Goal: Task Accomplishment & Management: Manage account settings

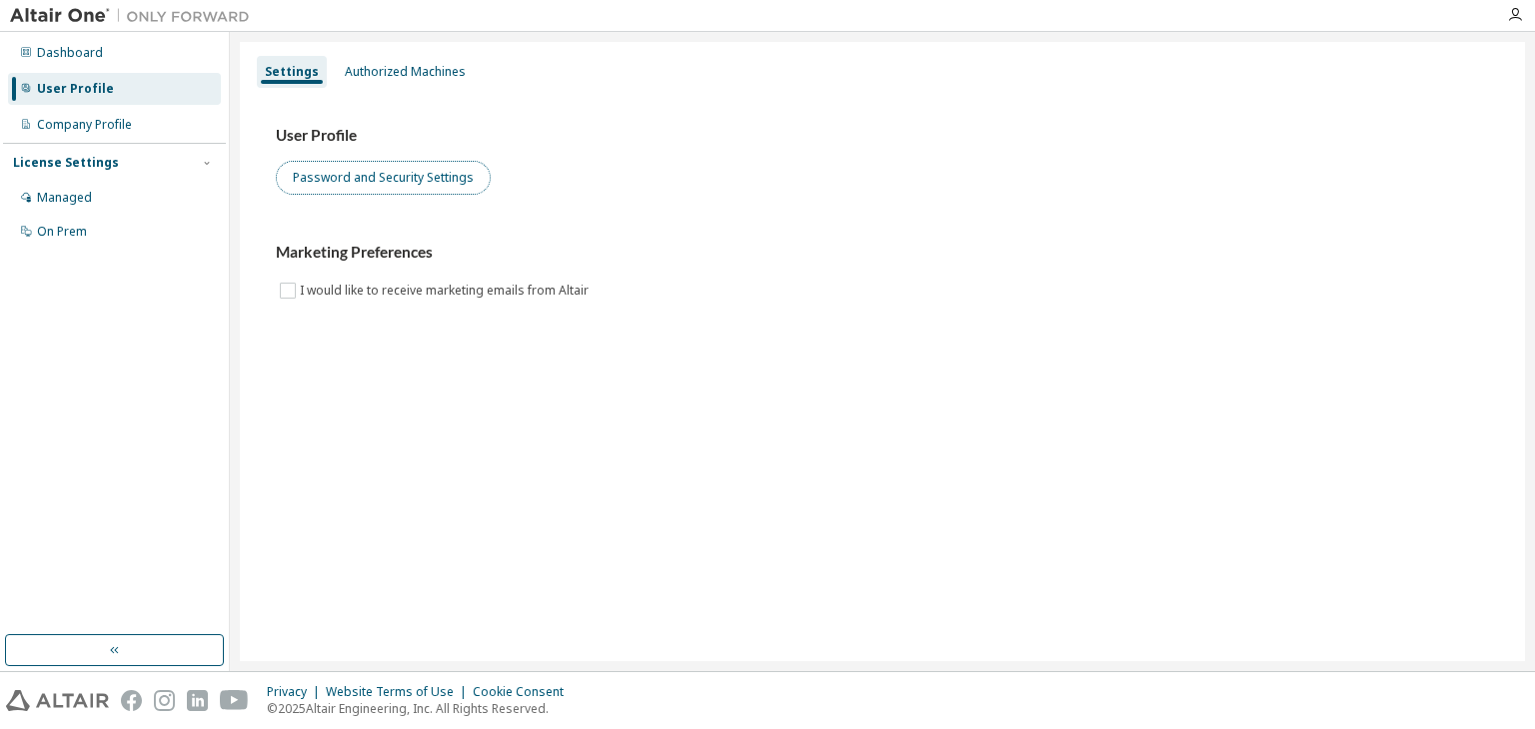
click at [420, 188] on button "Password and Security Settings" at bounding box center [383, 178] width 215 height 34
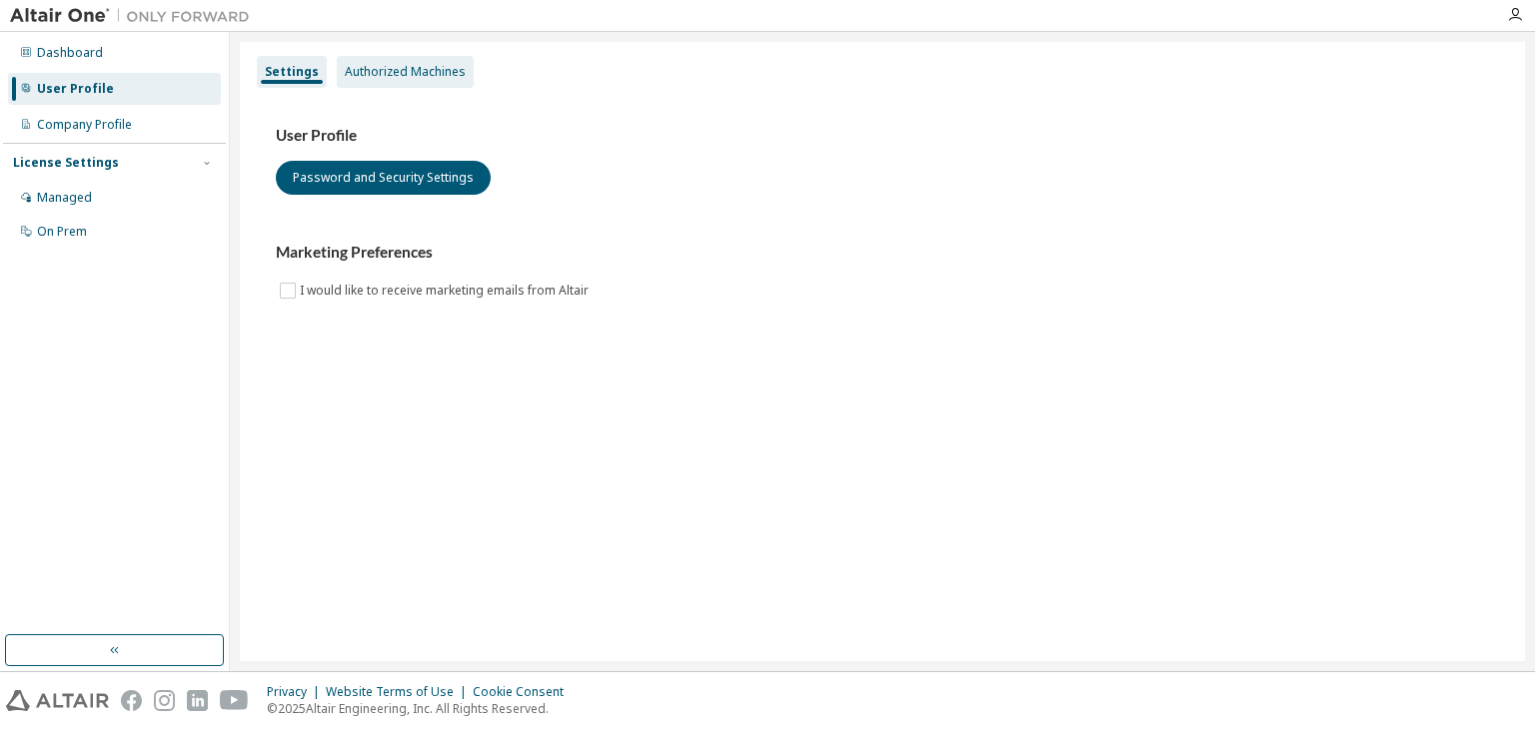
click at [438, 56] on div "Authorized Machines" at bounding box center [405, 72] width 137 height 32
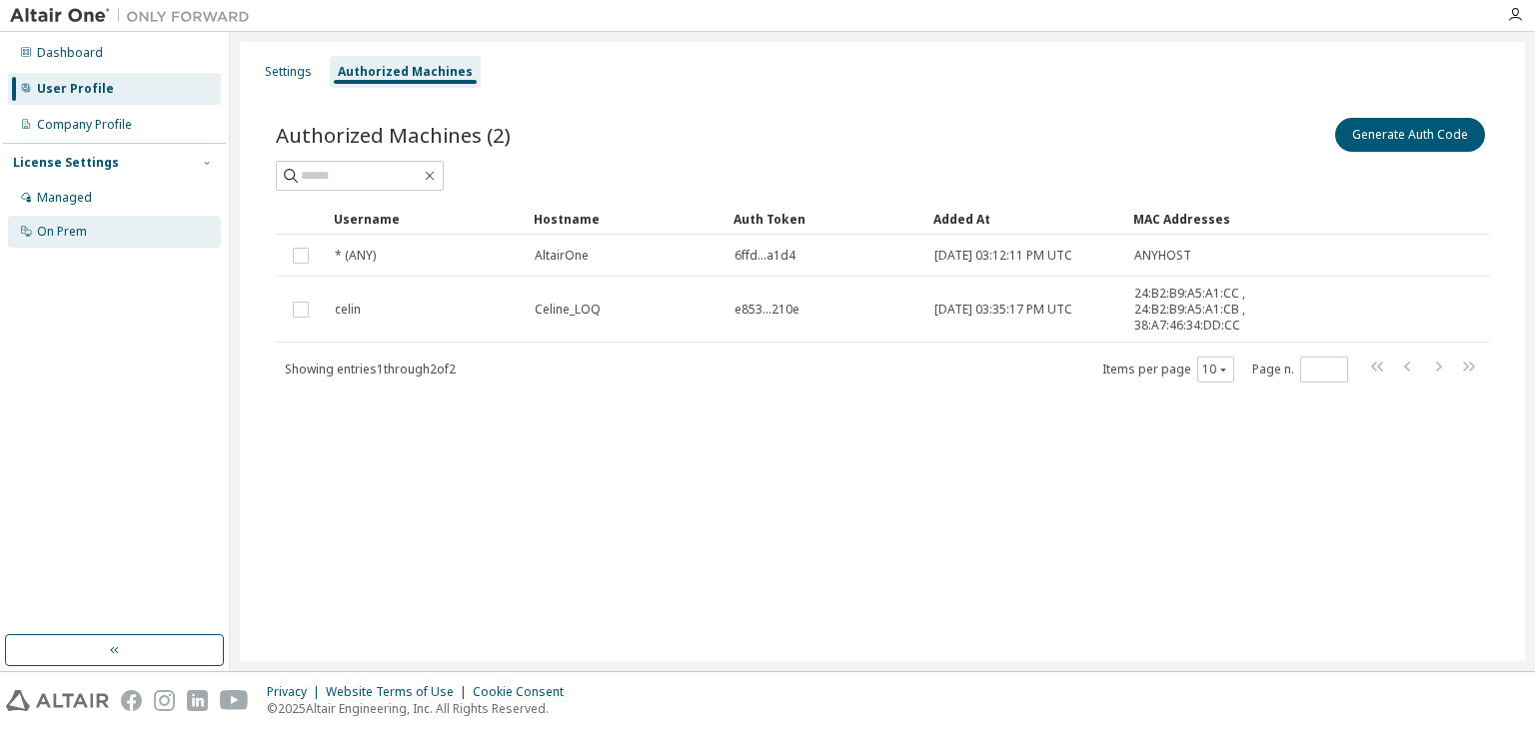
click at [171, 232] on div "On Prem" at bounding box center [114, 232] width 213 height 32
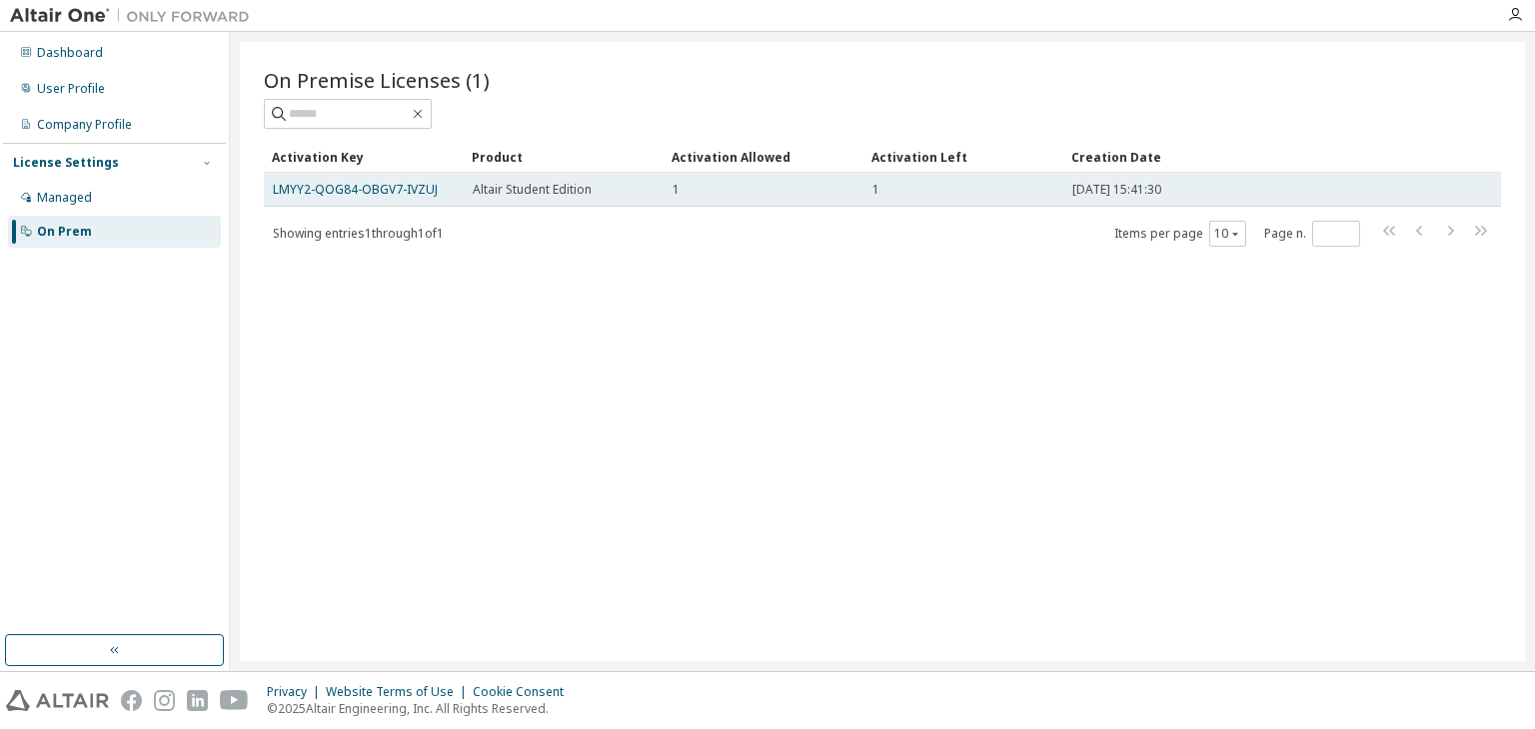
click at [815, 195] on div "1" at bounding box center [764, 190] width 182 height 16
click at [579, 182] on span "Altair Student Edition" at bounding box center [532, 190] width 119 height 16
click at [419, 194] on link "LMYY2-QOG84-OBGV7-IVZUJ" at bounding box center [355, 189] width 165 height 17
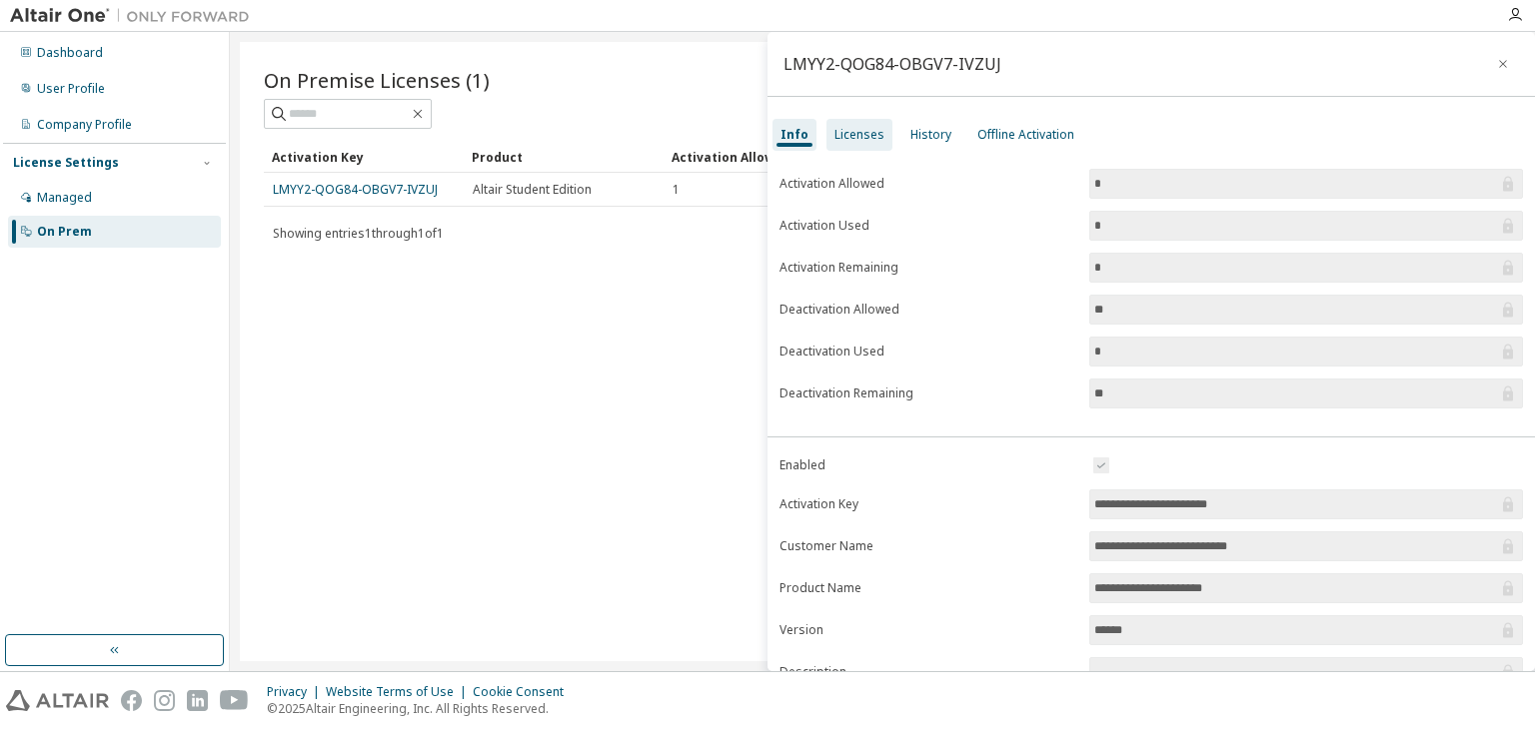
click at [850, 148] on div "Licenses" at bounding box center [859, 135] width 66 height 32
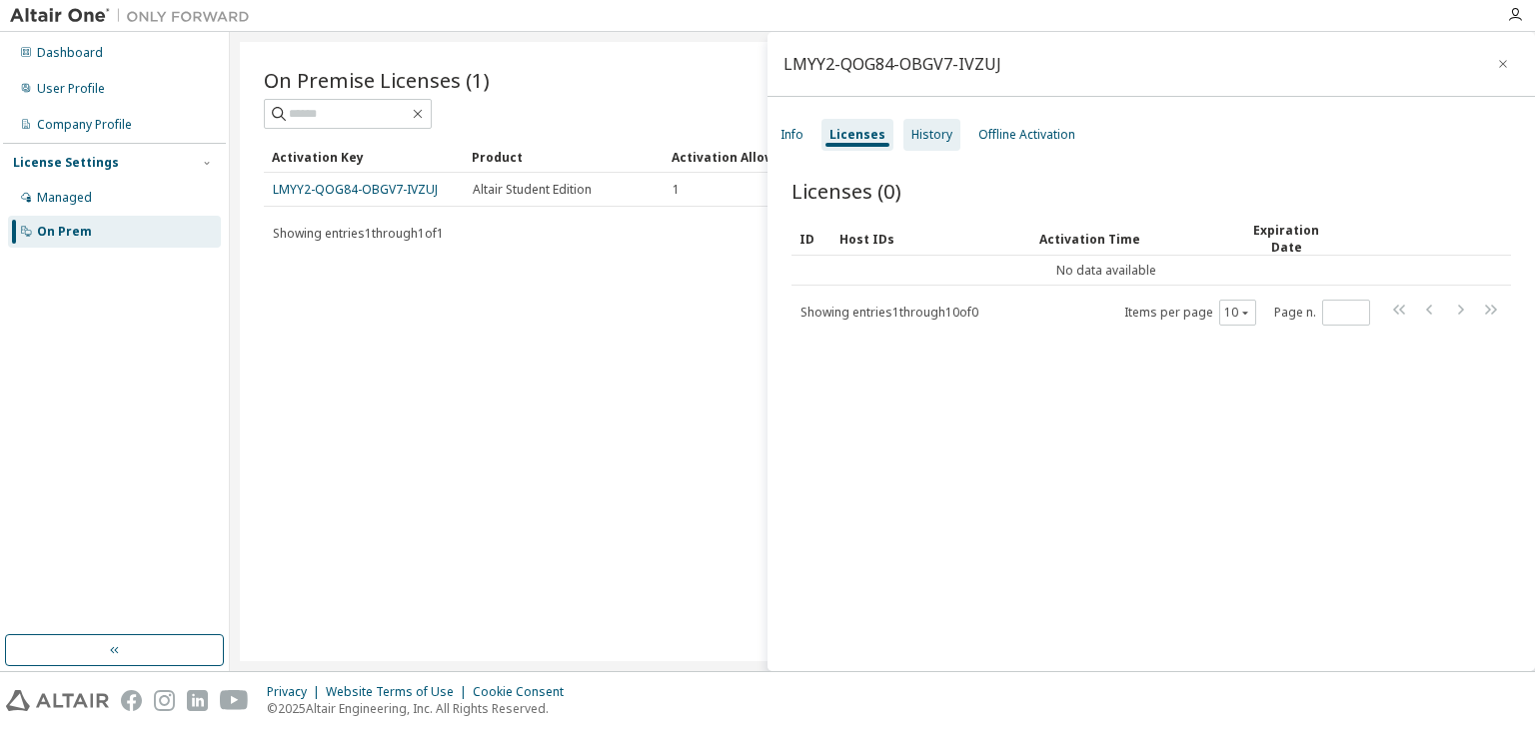
click at [935, 145] on div "History" at bounding box center [931, 135] width 57 height 32
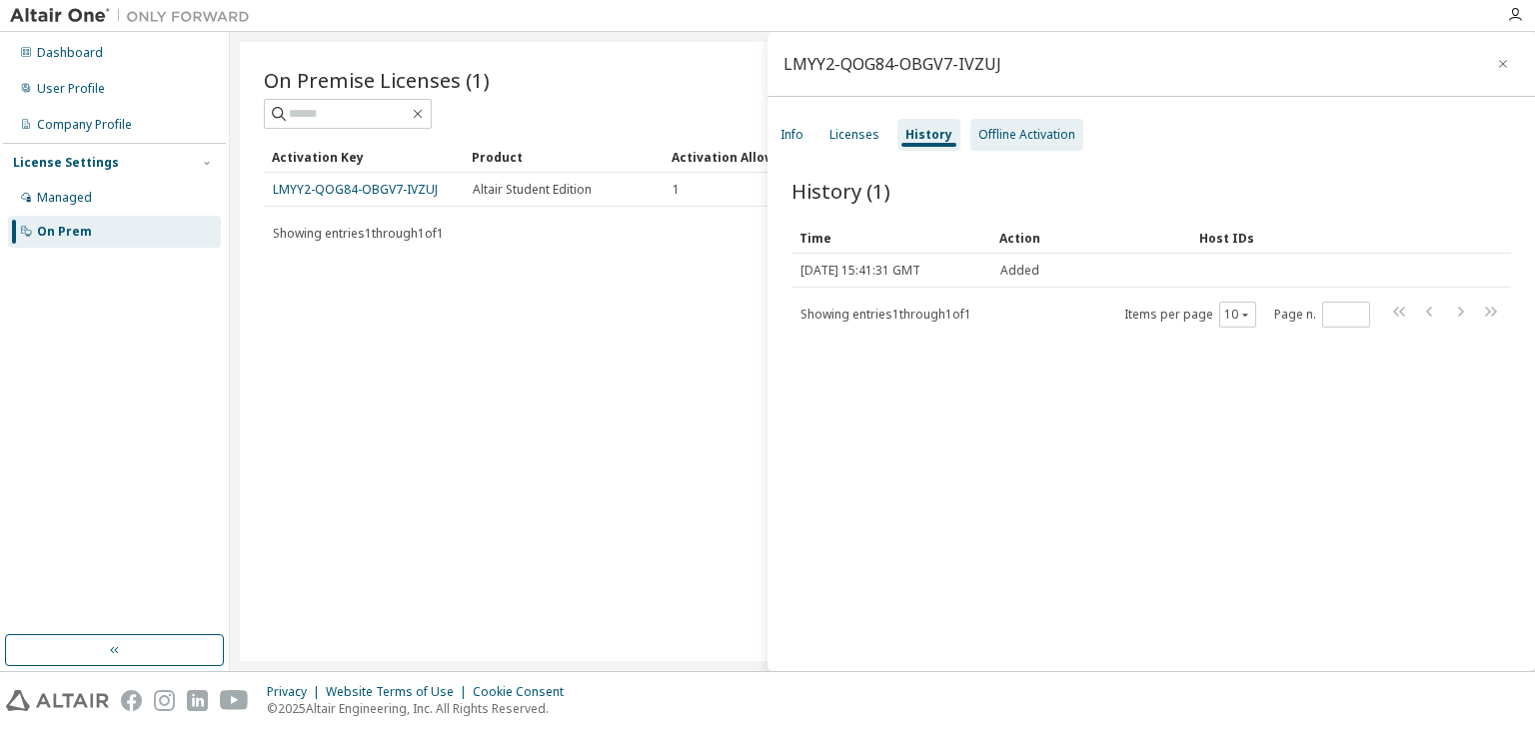
click at [987, 133] on div "Offline Activation" at bounding box center [1026, 135] width 97 height 16
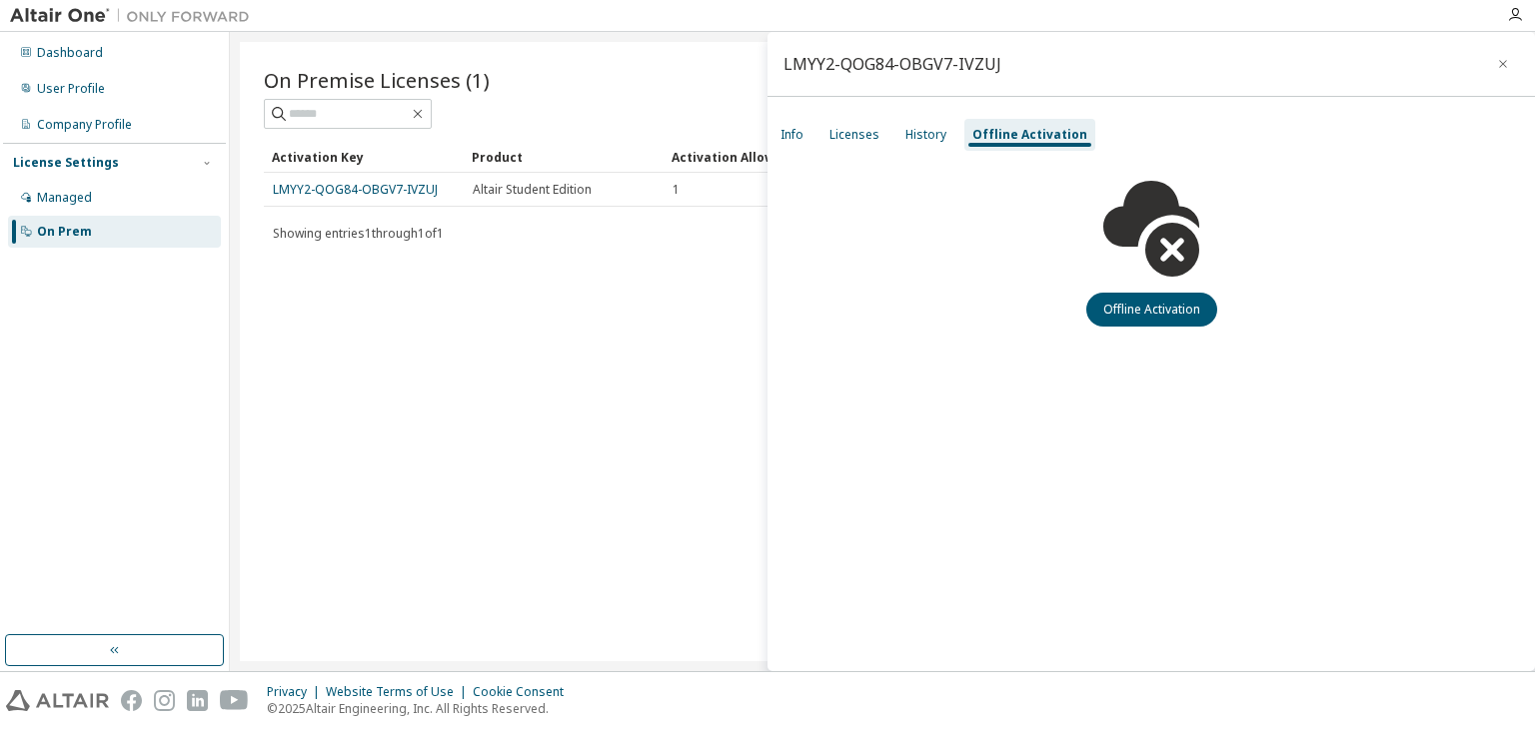
click at [1126, 282] on icon at bounding box center [1151, 229] width 120 height 120
click at [1140, 299] on button "Offline Activation" at bounding box center [1151, 310] width 131 height 34
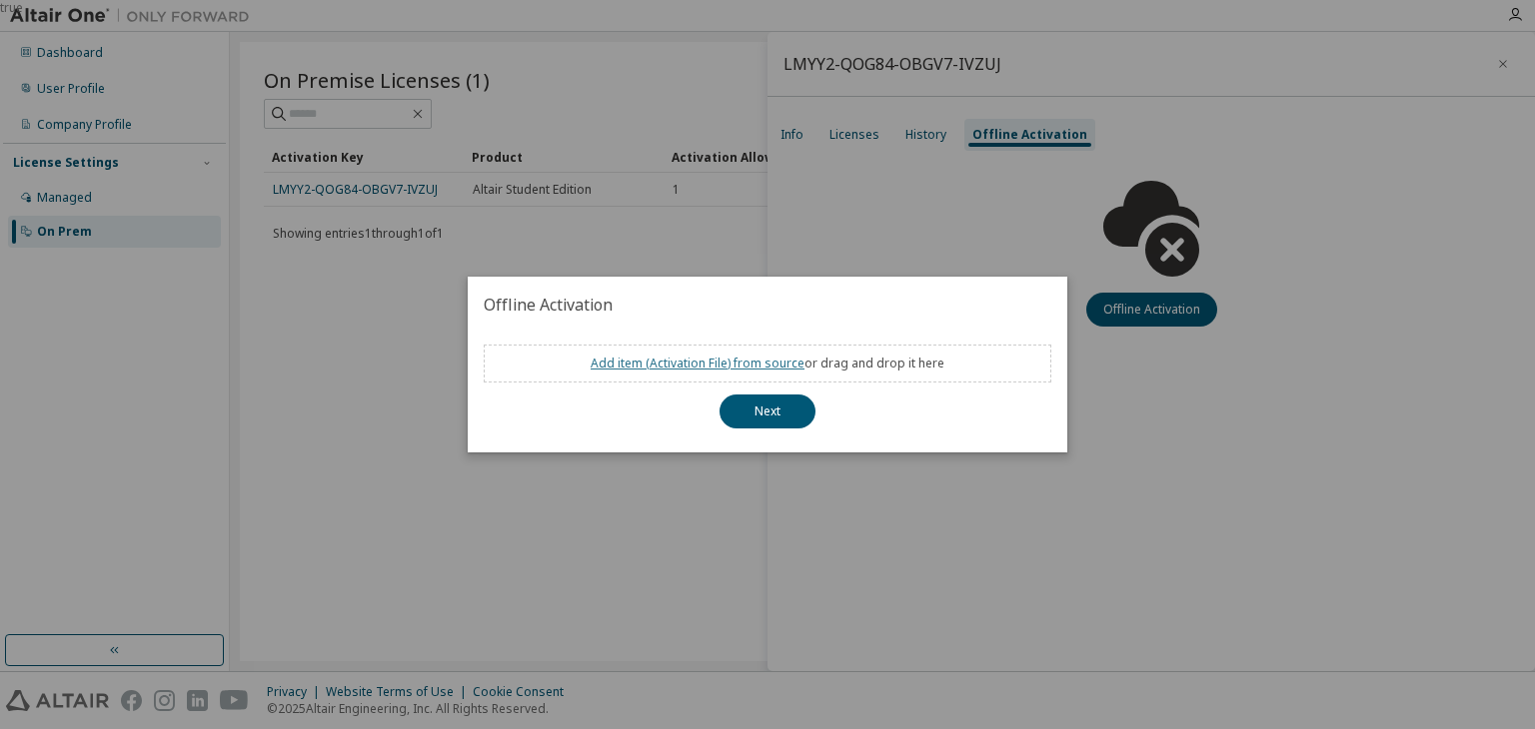
click at [679, 364] on link "Add item ( Activation File ) from source" at bounding box center [698, 363] width 214 height 17
click at [780, 402] on button "Next" at bounding box center [767, 412] width 96 height 34
click at [1072, 238] on div "true" at bounding box center [767, 364] width 1535 height 729
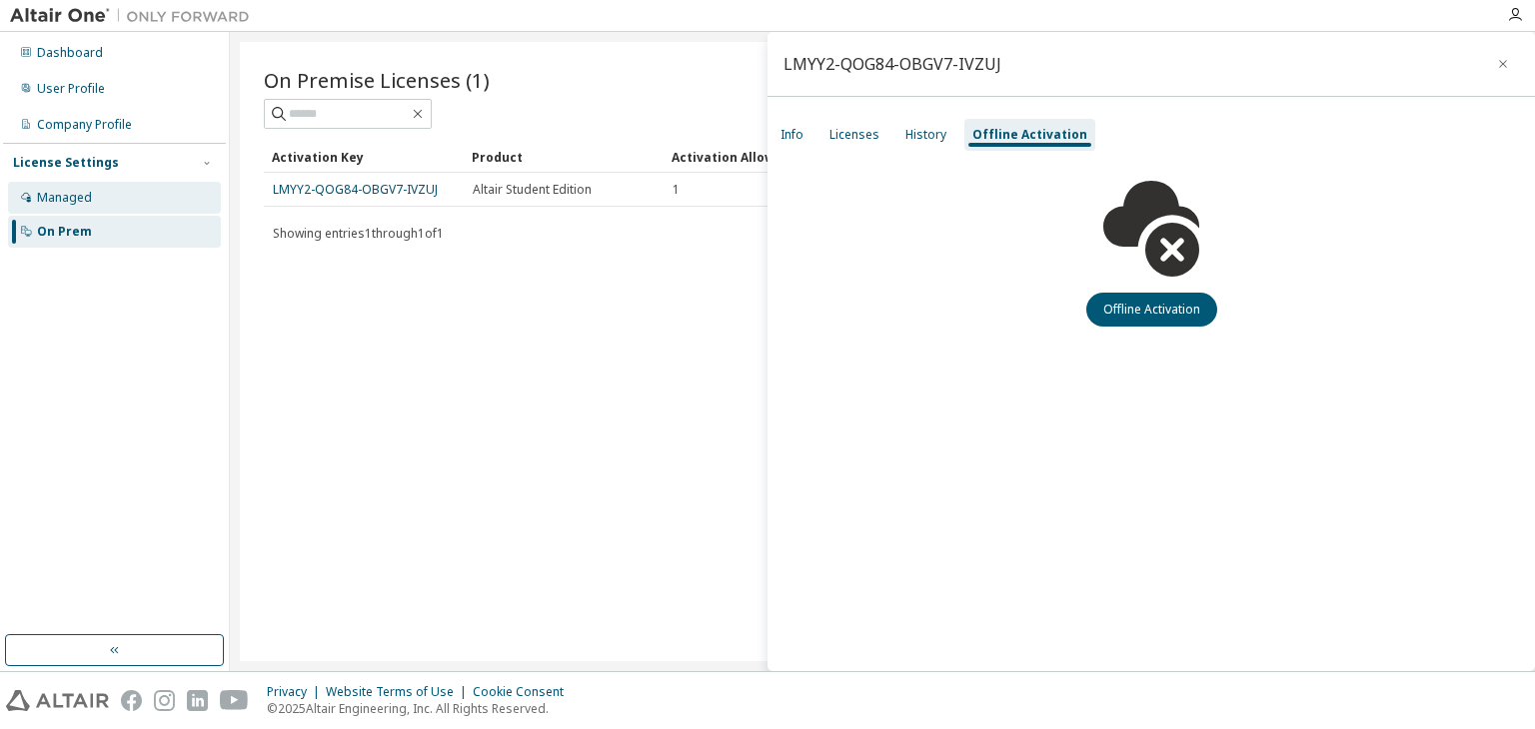
click at [153, 197] on div "Managed" at bounding box center [114, 198] width 213 height 32
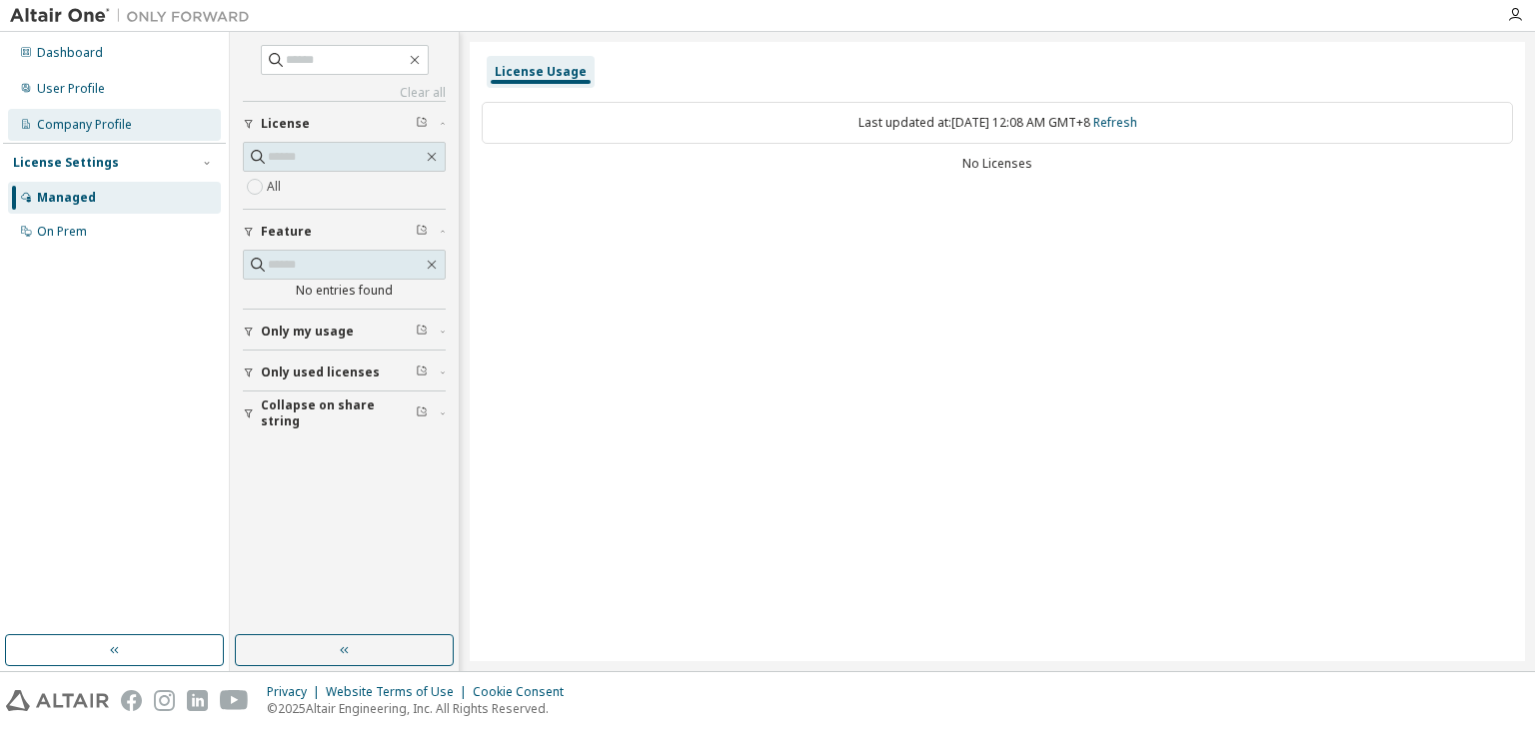
click at [147, 115] on div "Company Profile" at bounding box center [114, 125] width 213 height 32
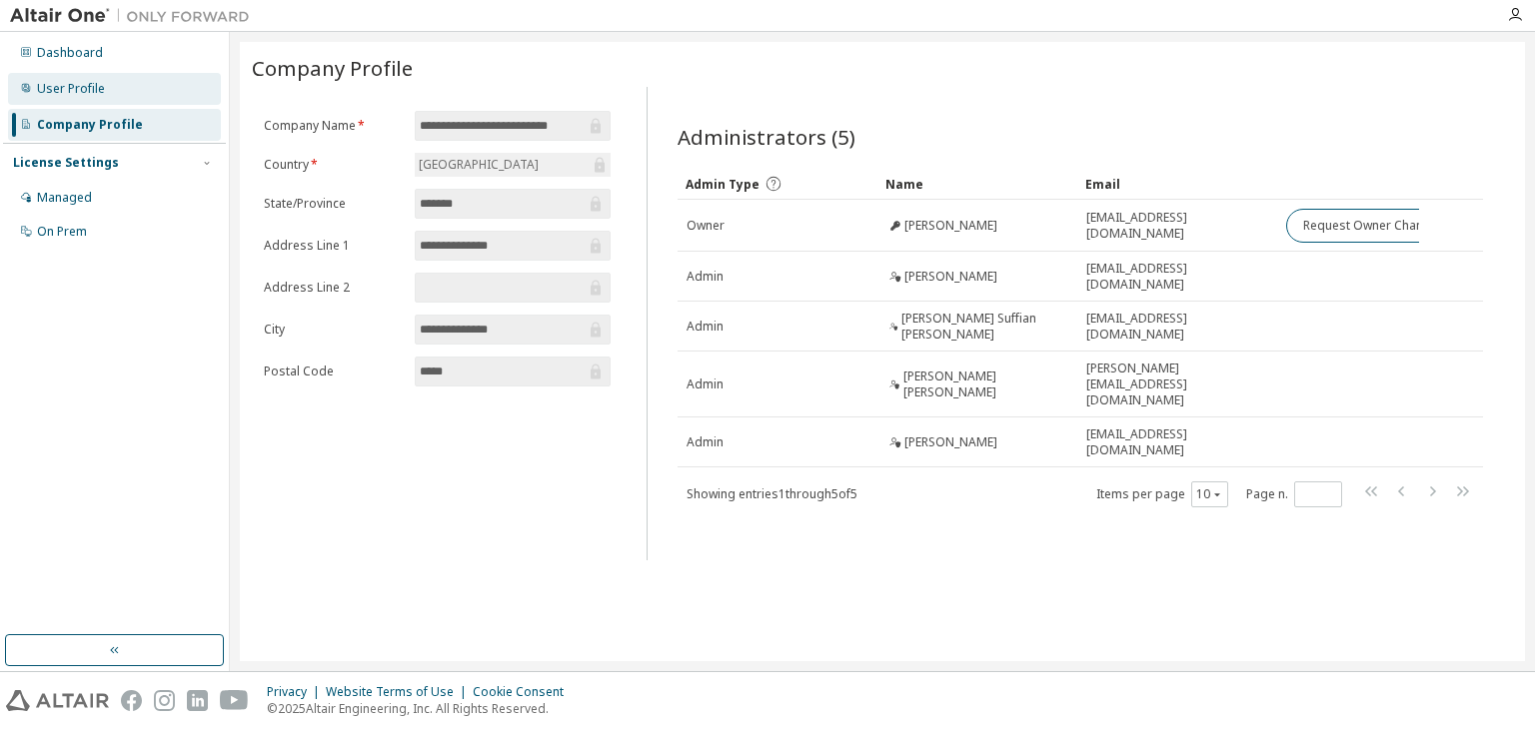
click at [188, 85] on div "User Profile" at bounding box center [114, 89] width 213 height 32
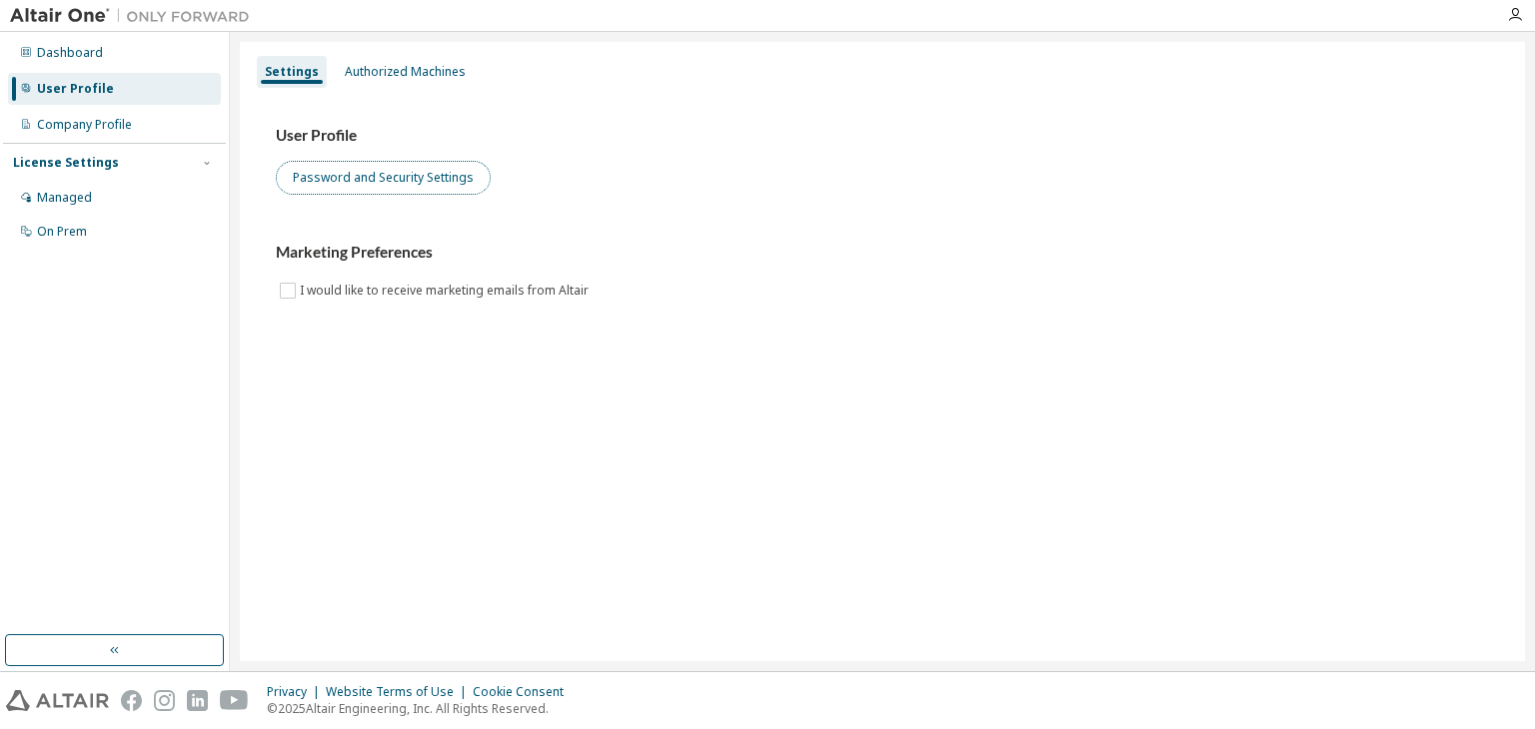
click at [384, 185] on button "Password and Security Settings" at bounding box center [383, 178] width 215 height 34
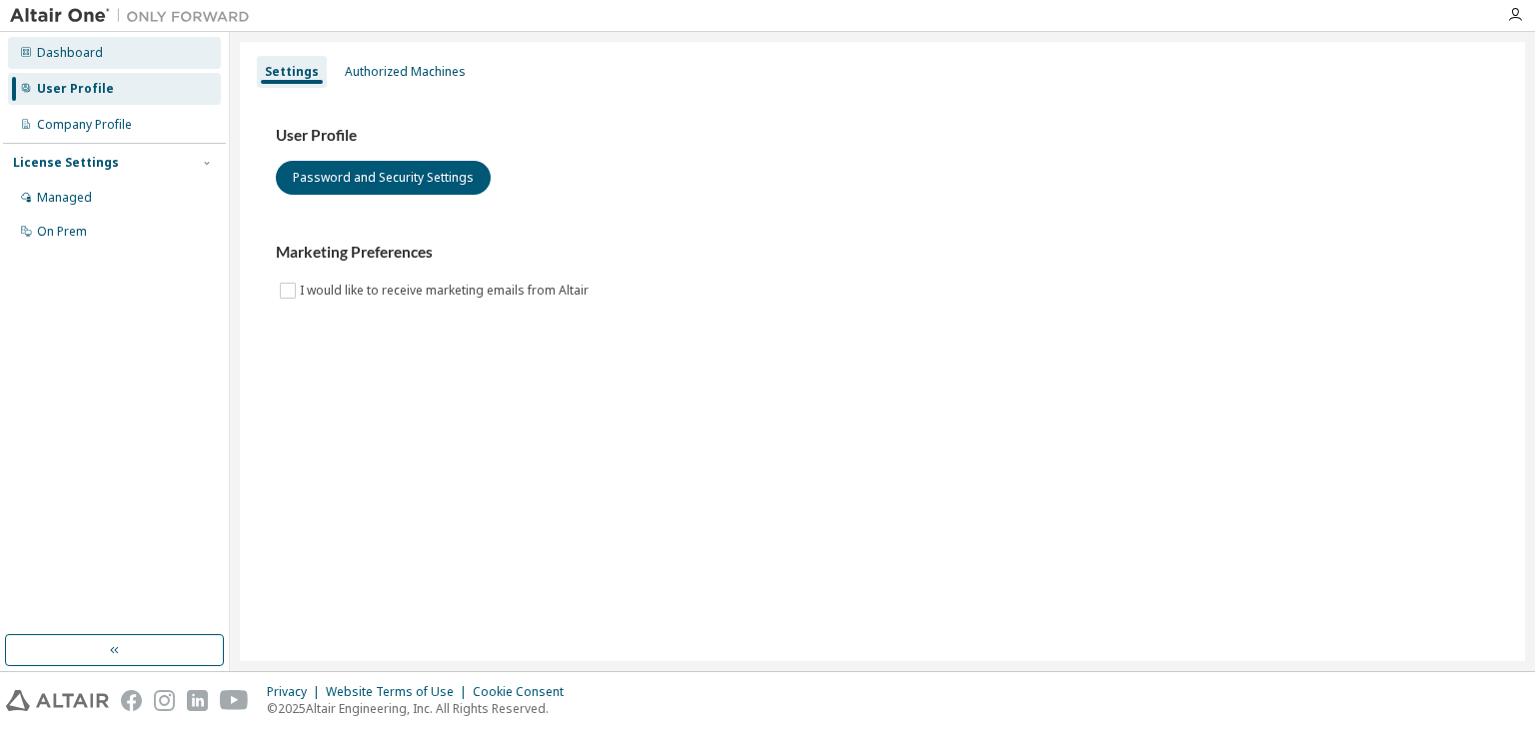
click at [164, 64] on div "Dashboard" at bounding box center [114, 53] width 213 height 32
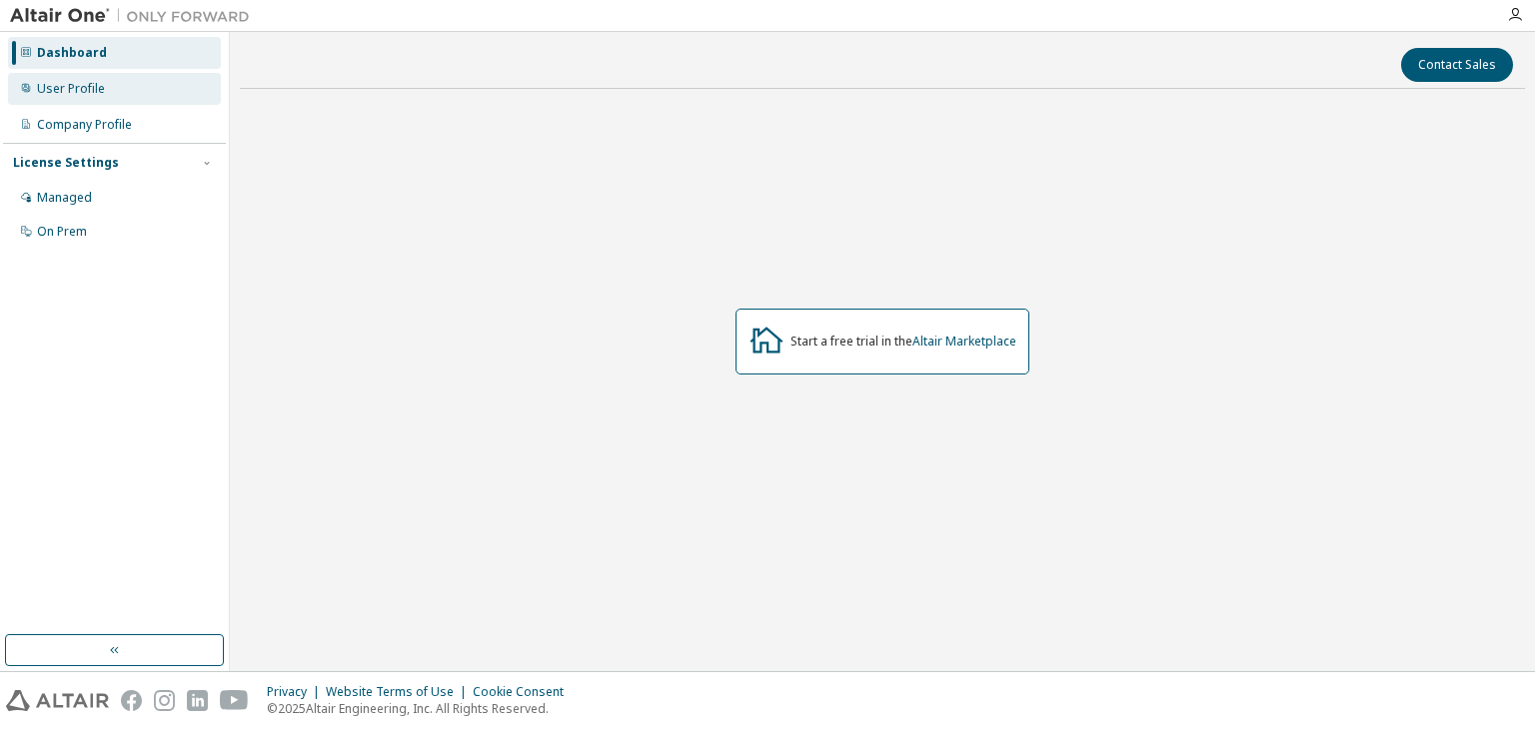
click at [162, 80] on div "User Profile" at bounding box center [114, 89] width 213 height 32
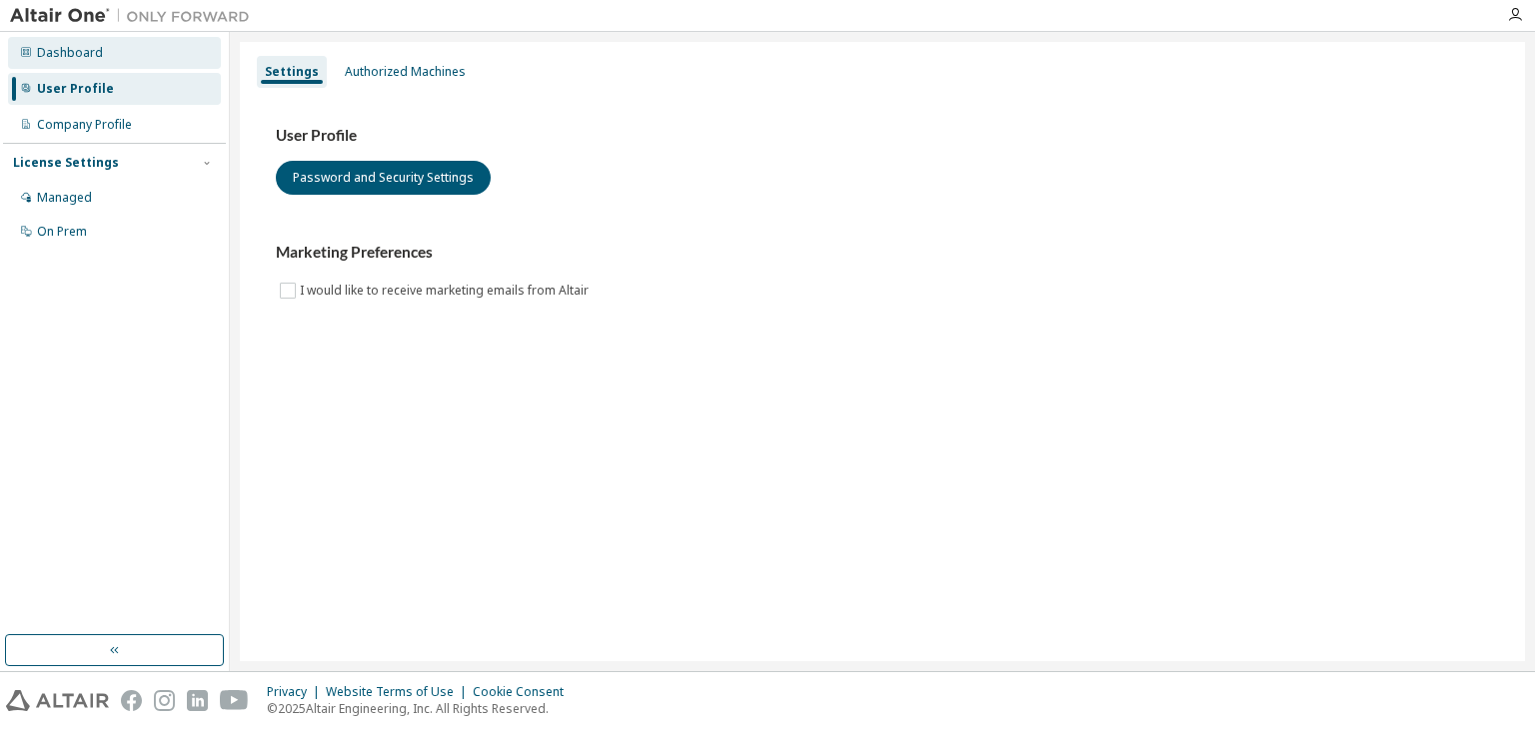
click at [162, 66] on div "Dashboard" at bounding box center [114, 53] width 213 height 32
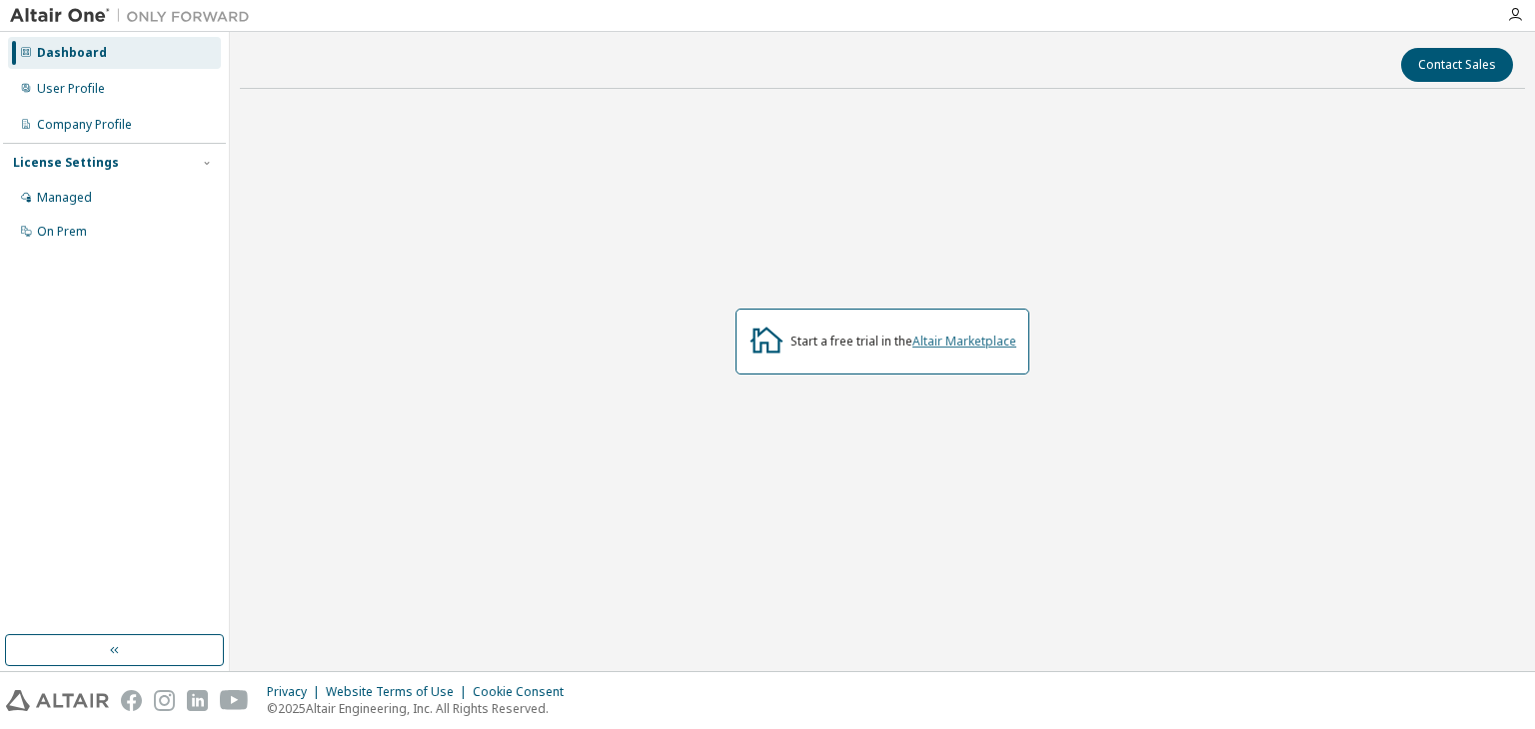
click at [948, 341] on link "Altair Marketplace" at bounding box center [964, 341] width 104 height 17
click at [101, 97] on div "User Profile" at bounding box center [114, 89] width 213 height 32
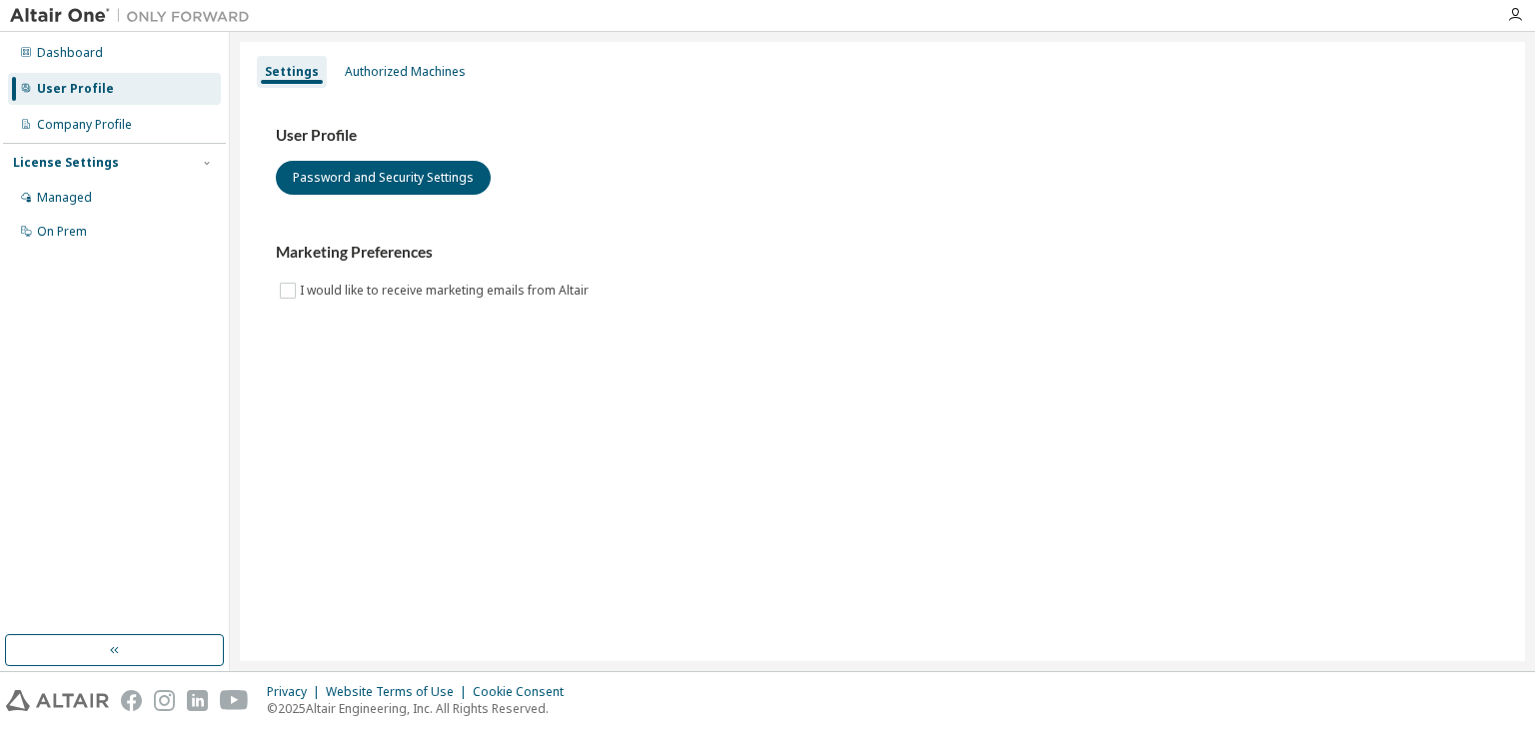
click at [154, 106] on div "Dashboard User Profile Company Profile License Settings Managed On Prem" at bounding box center [114, 142] width 223 height 215
click at [152, 132] on div "Company Profile" at bounding box center [114, 125] width 213 height 32
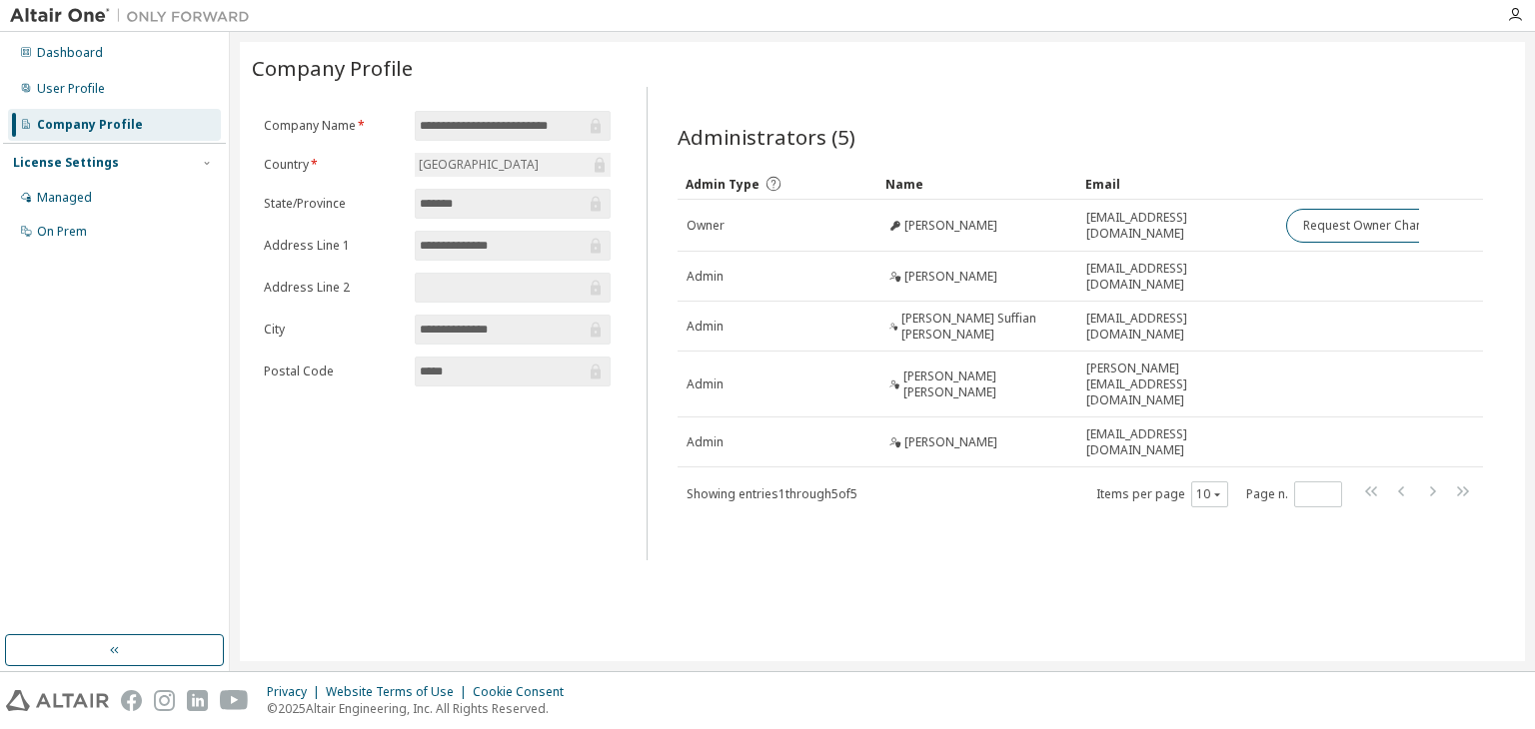
click at [156, 163] on div "License Settings" at bounding box center [114, 163] width 203 height 18
click at [155, 163] on div "License Settings" at bounding box center [114, 163] width 203 height 18
click at [140, 194] on div "Managed" at bounding box center [114, 198] width 213 height 32
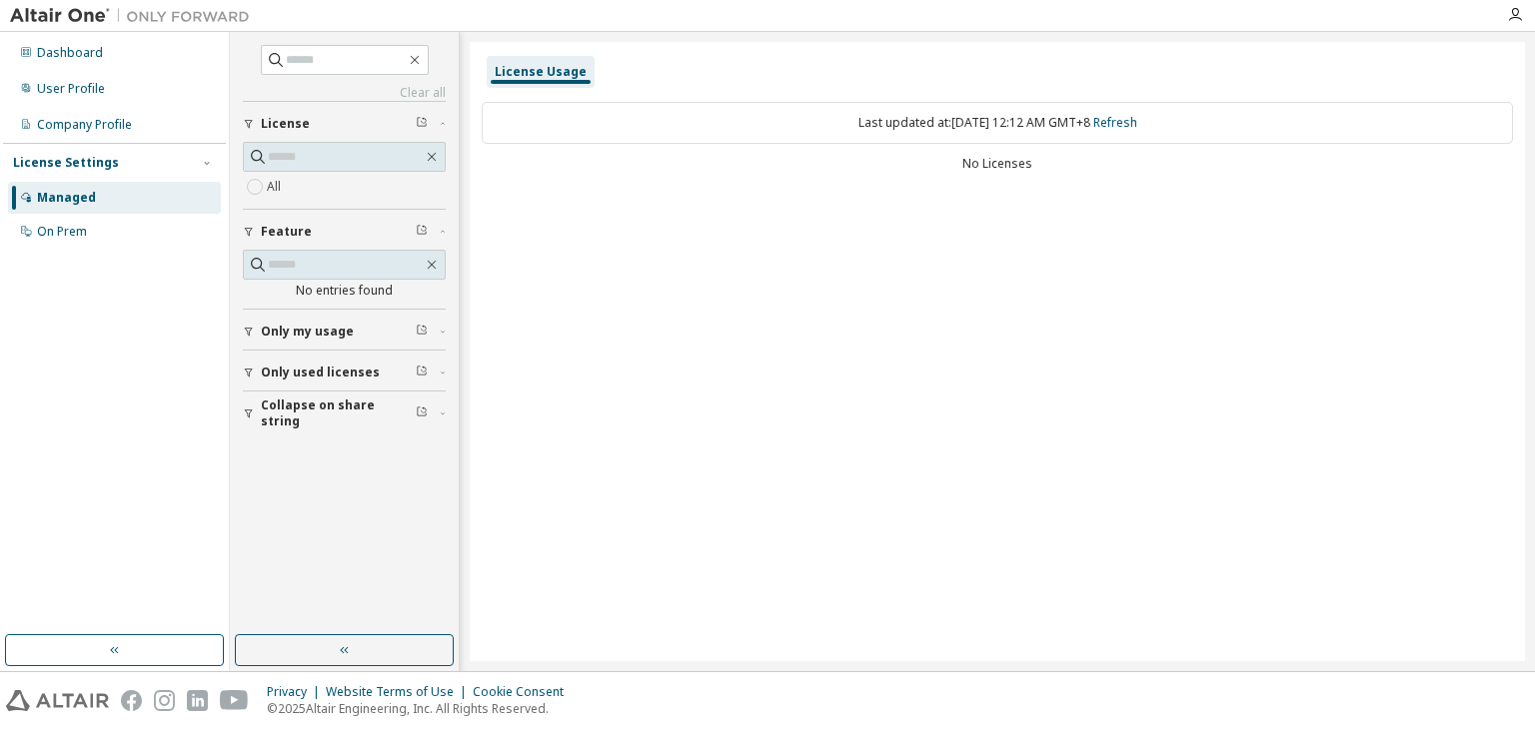
click at [332, 128] on div "License" at bounding box center [350, 124] width 179 height 16
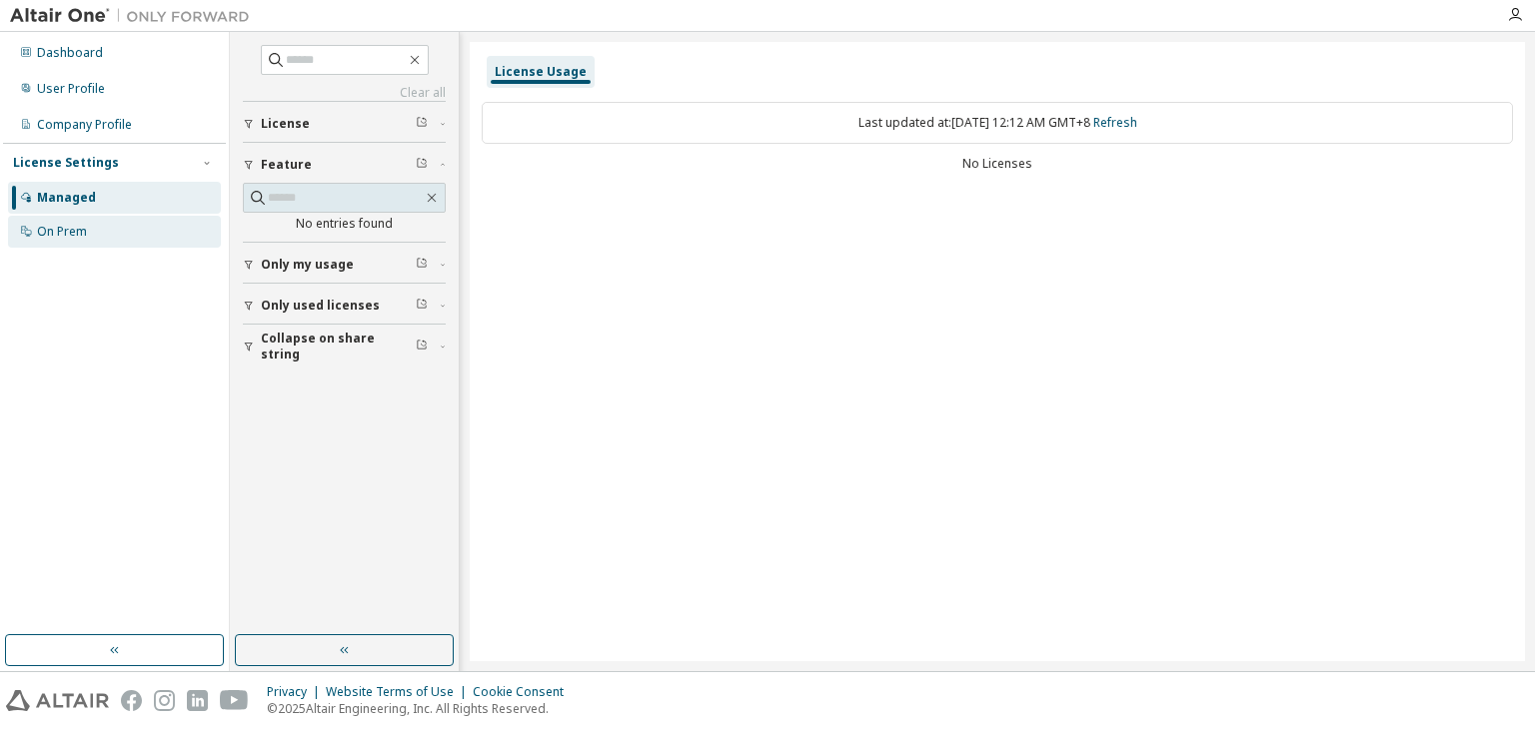
click at [157, 228] on div "On Prem" at bounding box center [114, 232] width 213 height 32
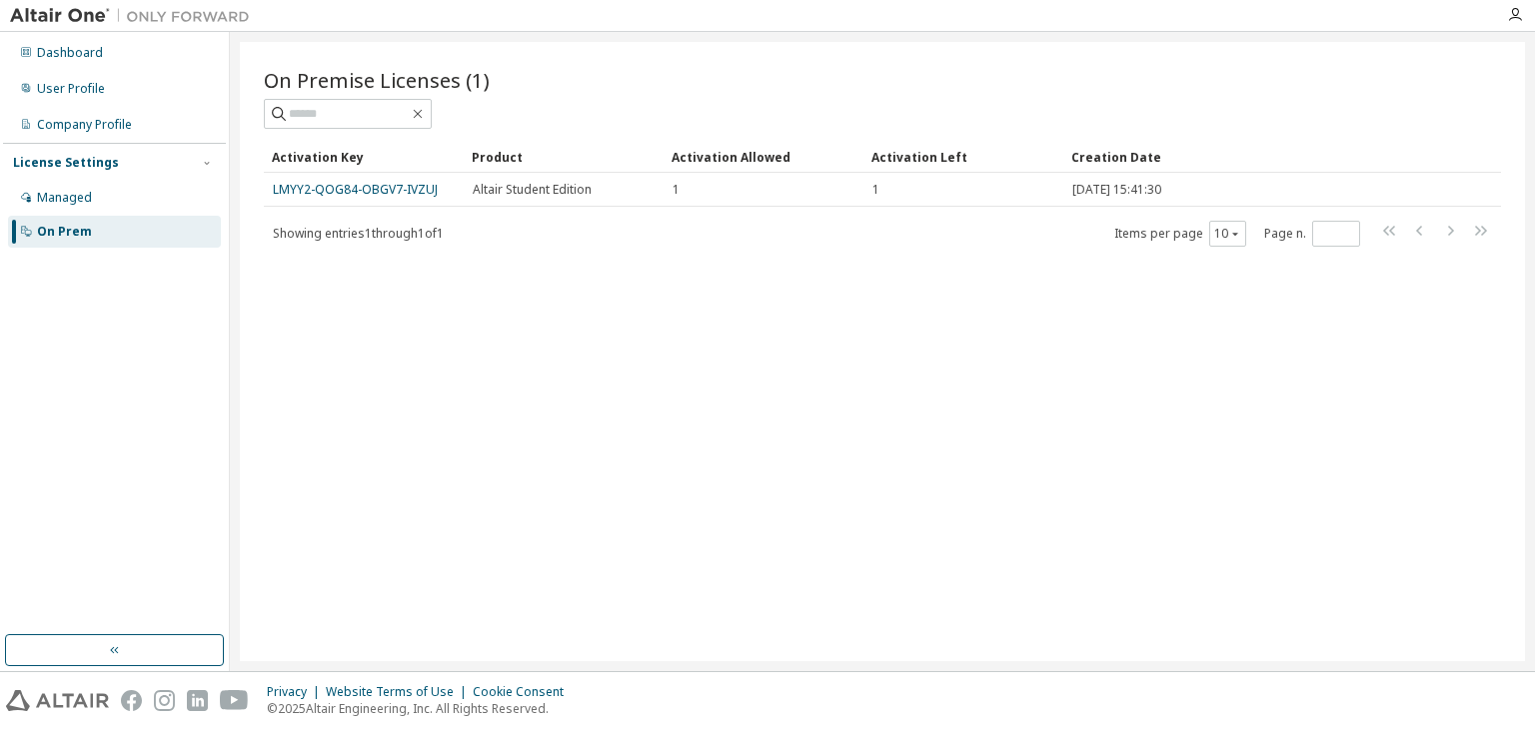
click at [86, 28] on div at bounding box center [130, 15] width 260 height 31
click at [85, 21] on img at bounding box center [135, 16] width 250 height 20
click at [177, 49] on div "Dashboard" at bounding box center [114, 53] width 213 height 32
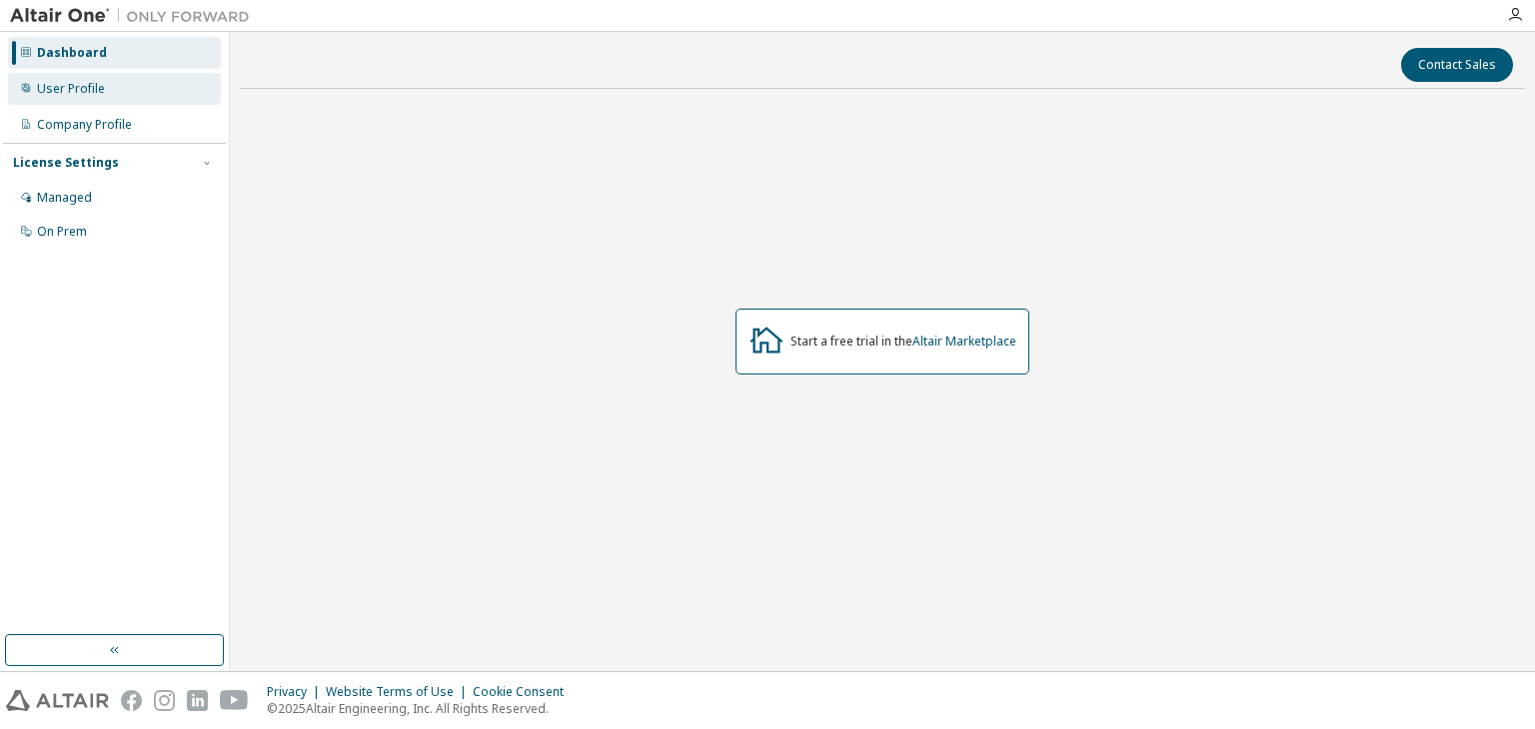
click at [156, 85] on div "User Profile" at bounding box center [114, 89] width 213 height 32
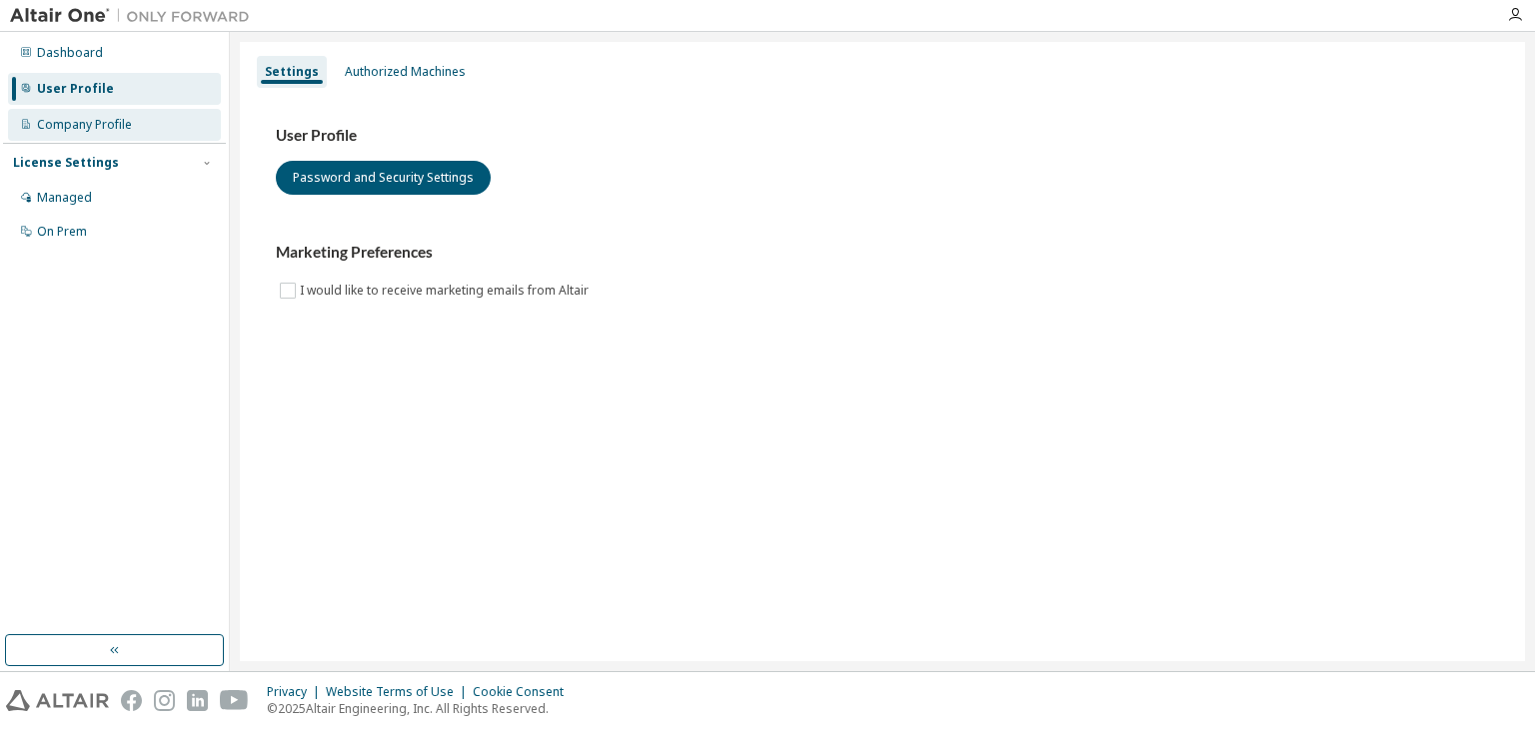
click at [172, 123] on div "Company Profile" at bounding box center [114, 125] width 213 height 32
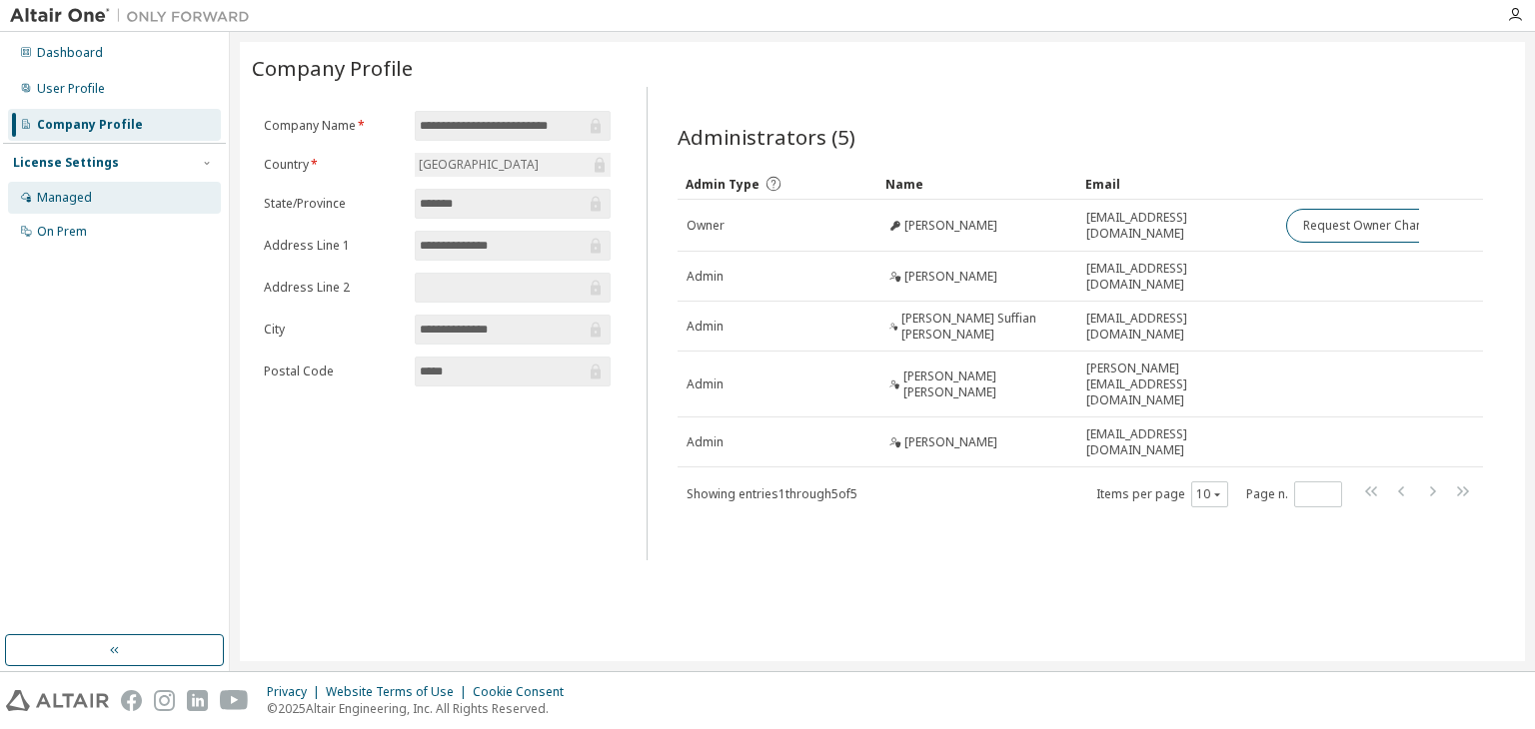
click at [151, 186] on div "Managed" at bounding box center [114, 198] width 213 height 32
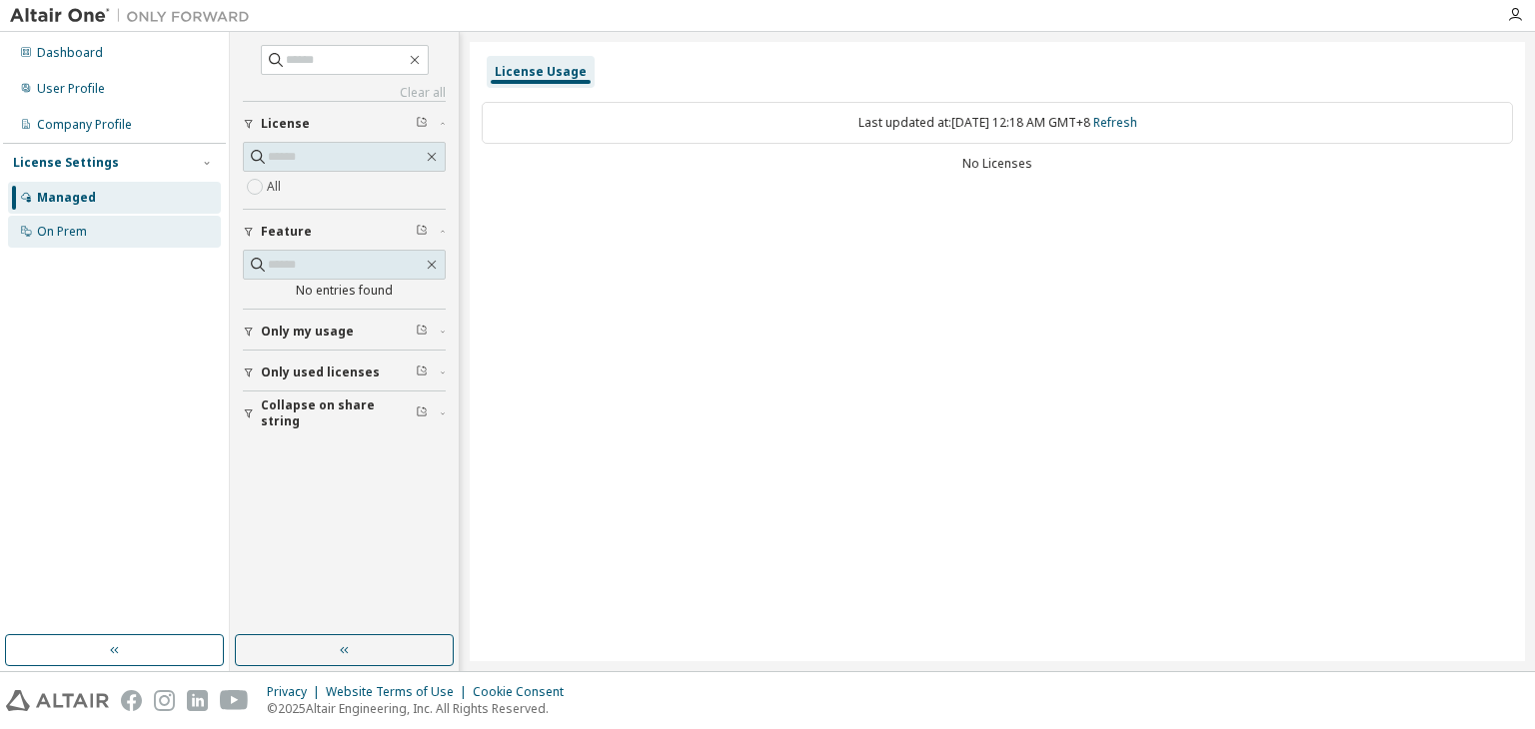
click at [148, 245] on div "On Prem" at bounding box center [114, 232] width 213 height 32
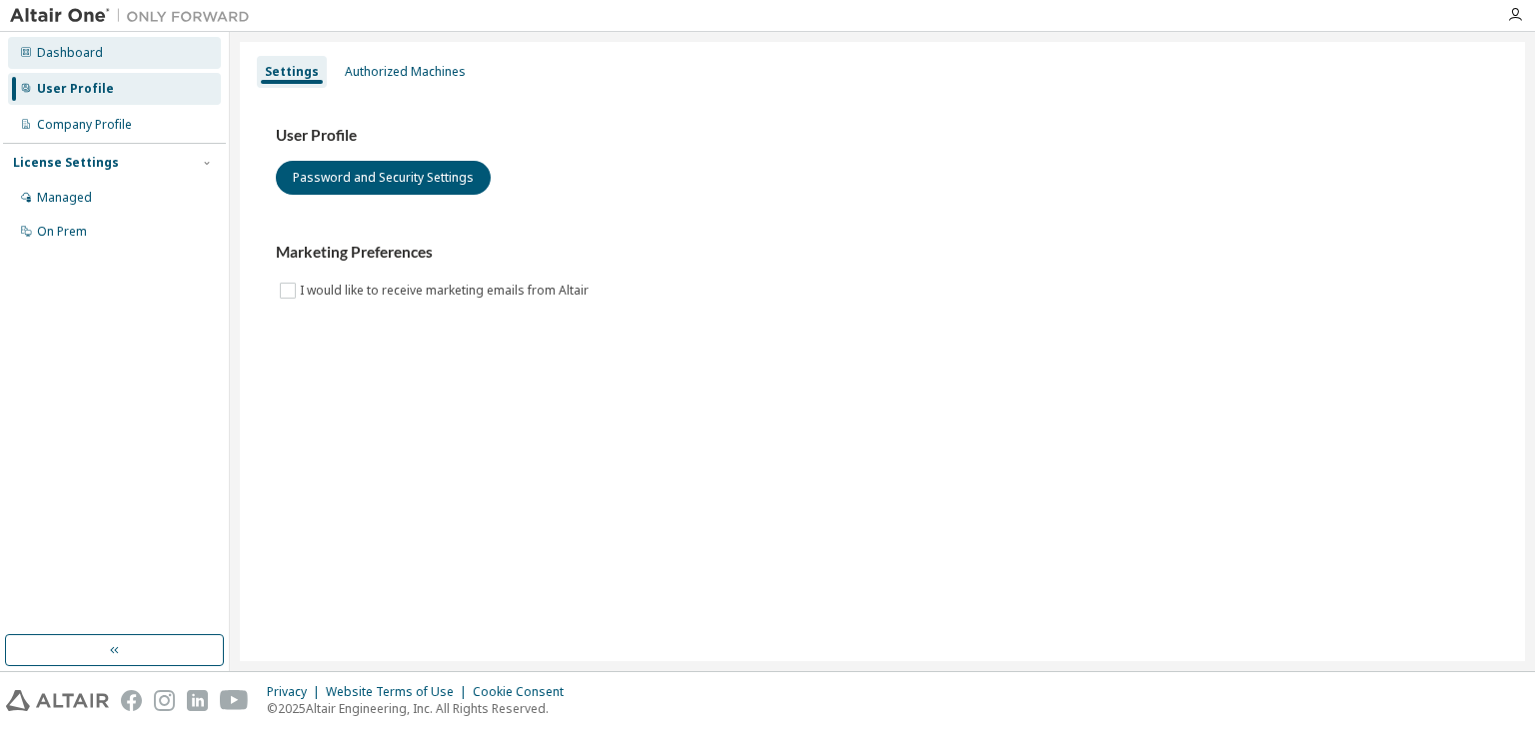
click at [192, 62] on div "Dashboard" at bounding box center [114, 53] width 213 height 32
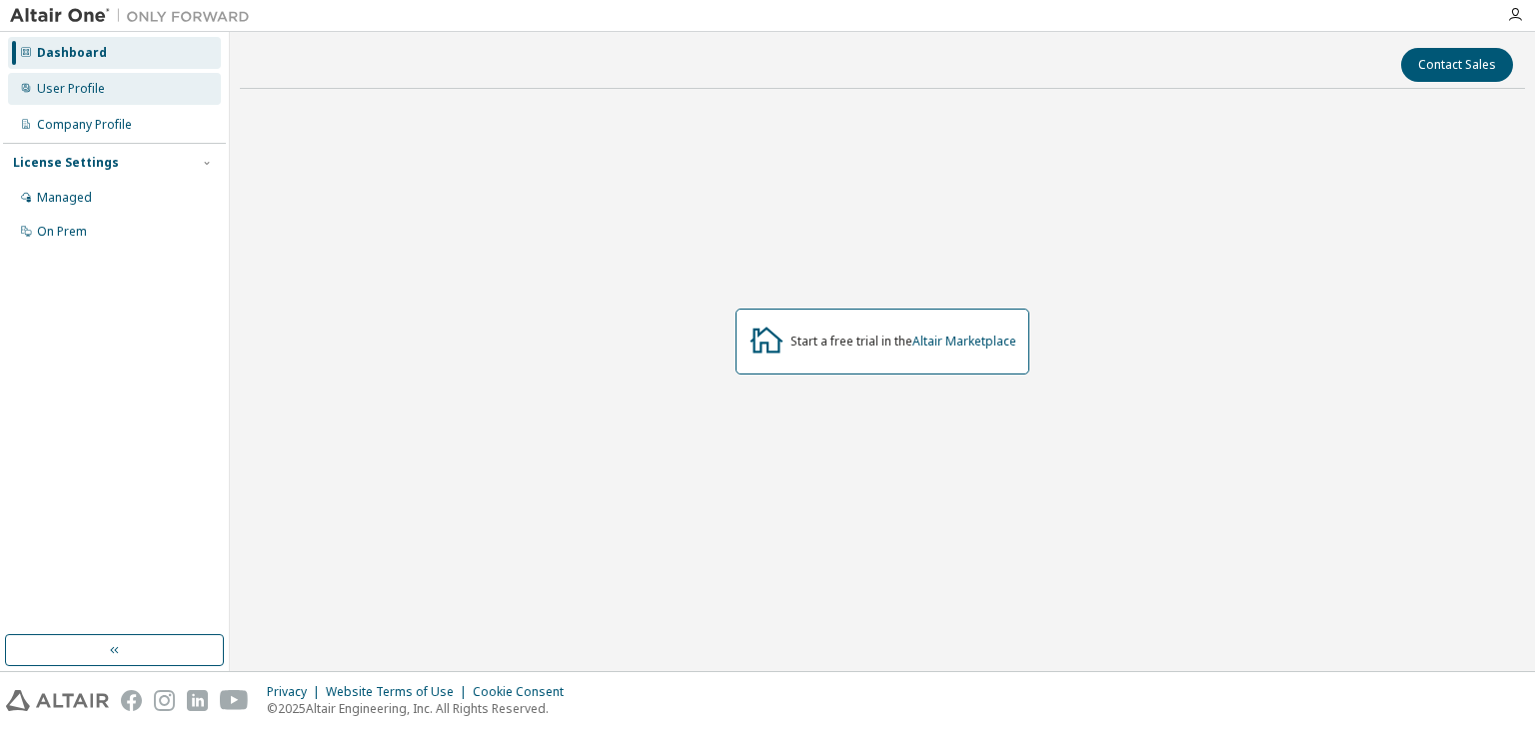
click at [195, 94] on div "User Profile" at bounding box center [114, 89] width 213 height 32
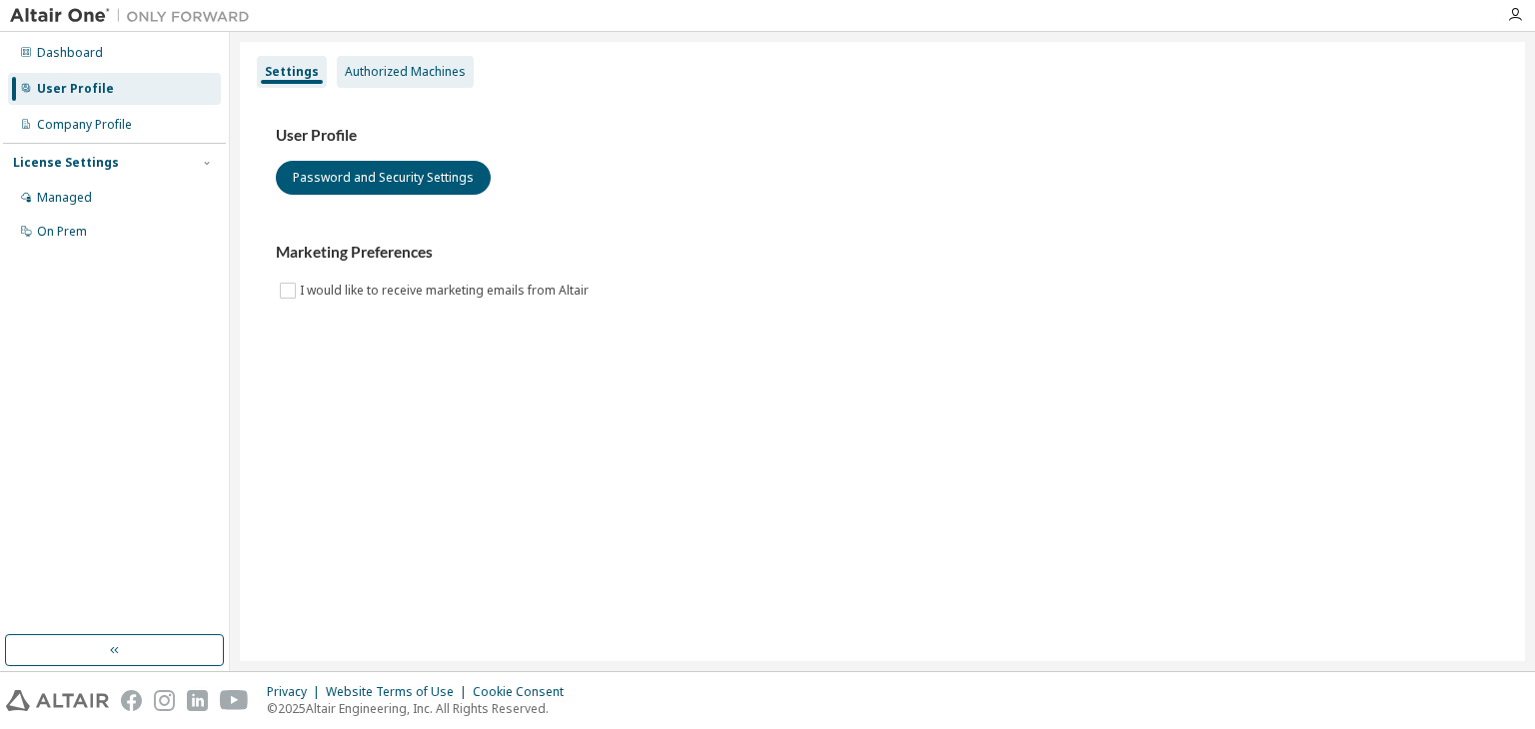
click at [408, 67] on div "Authorized Machines" at bounding box center [405, 72] width 121 height 16
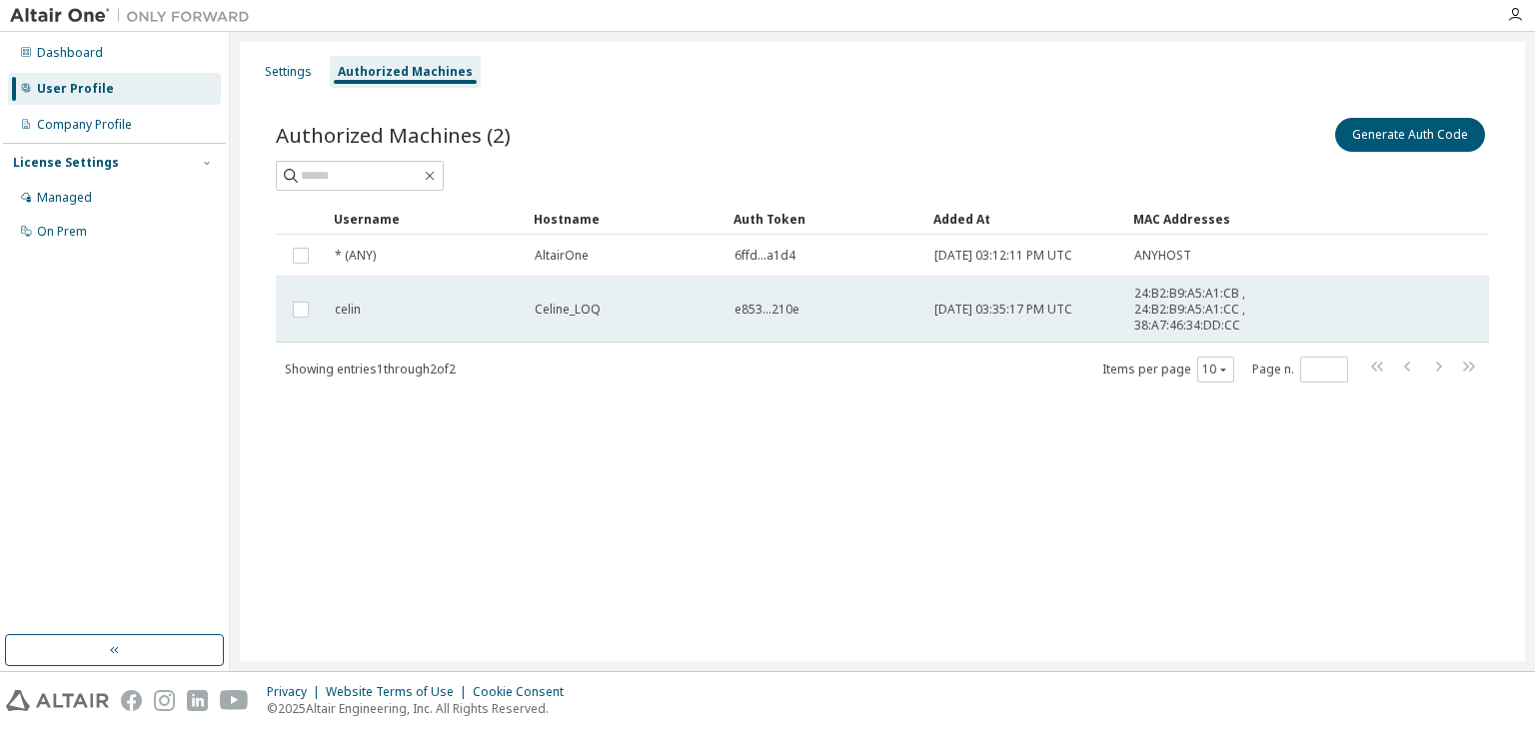
click at [397, 309] on div "celin" at bounding box center [426, 310] width 182 height 16
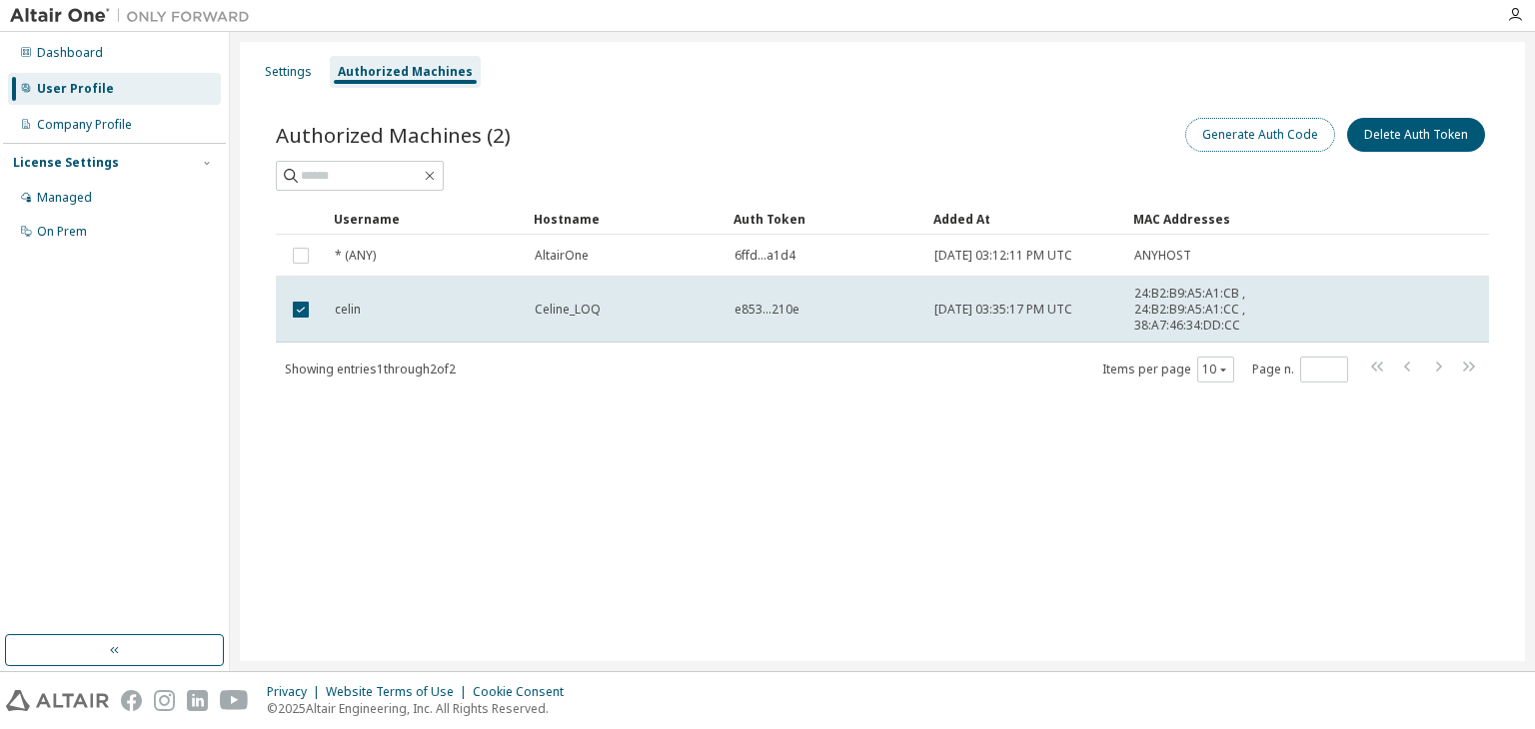
click at [1297, 149] on button "Generate Auth Code" at bounding box center [1260, 135] width 150 height 34
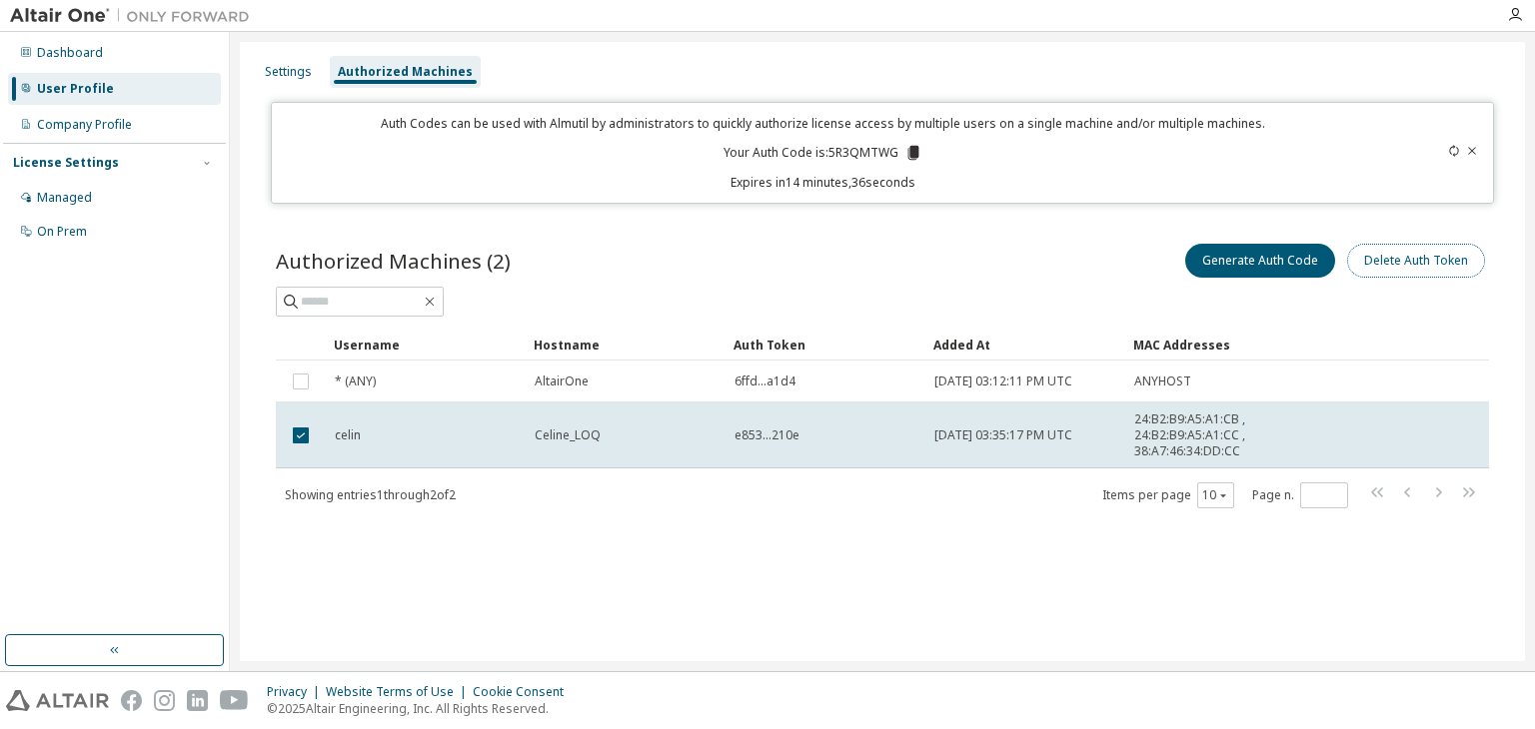
click at [1398, 272] on button "Delete Auth Token" at bounding box center [1416, 261] width 138 height 34
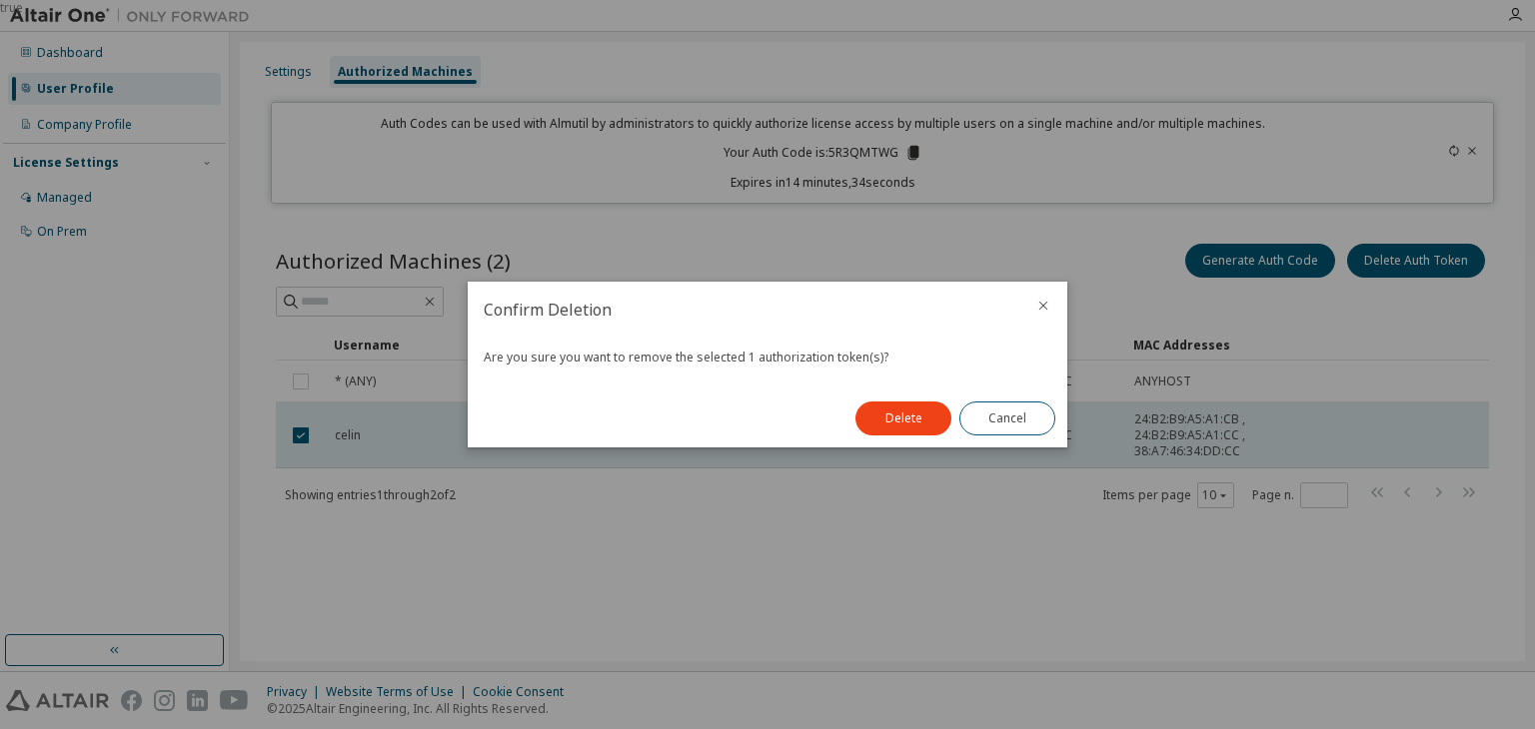
click at [1043, 310] on icon "close" at bounding box center [1043, 306] width 16 height 16
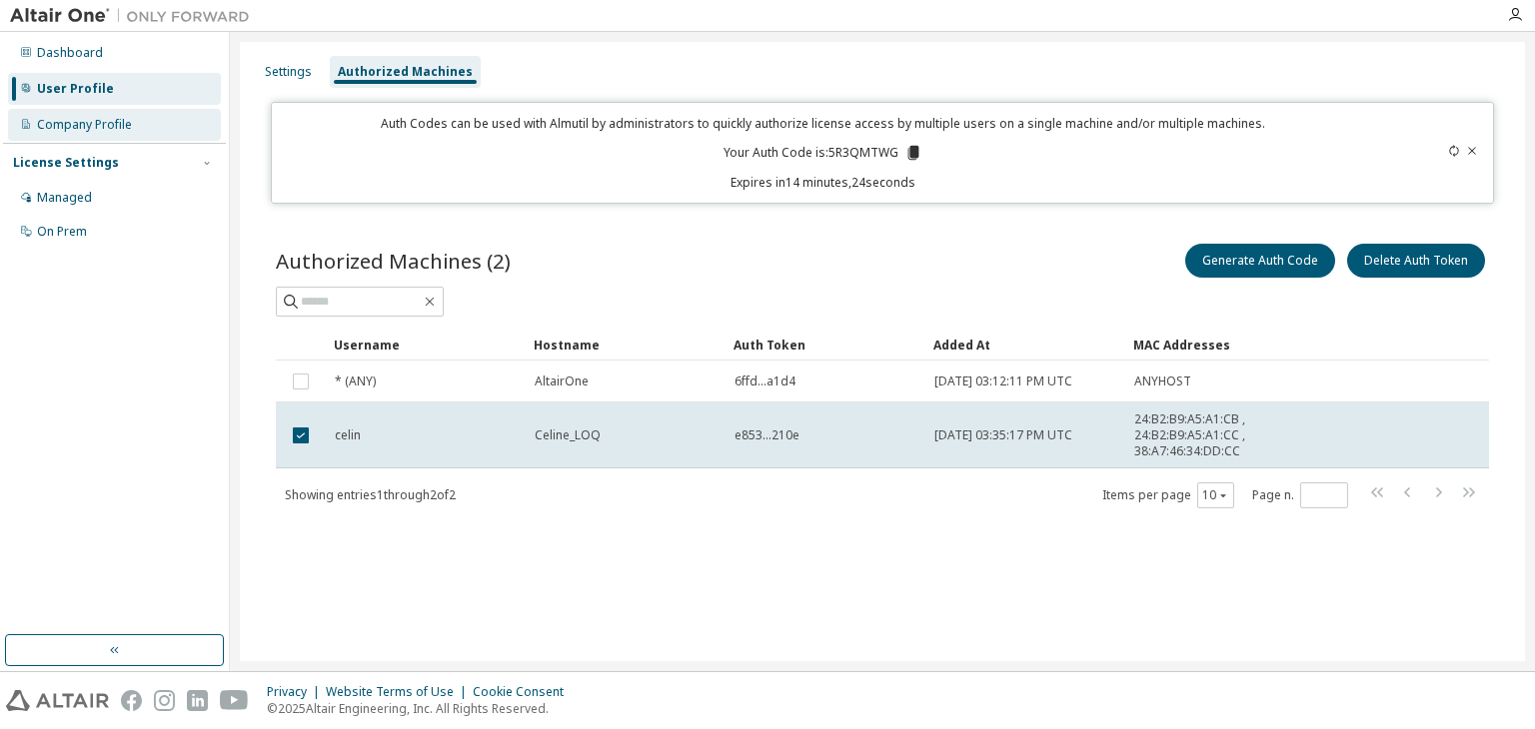
click at [193, 123] on div "Company Profile" at bounding box center [114, 125] width 213 height 32
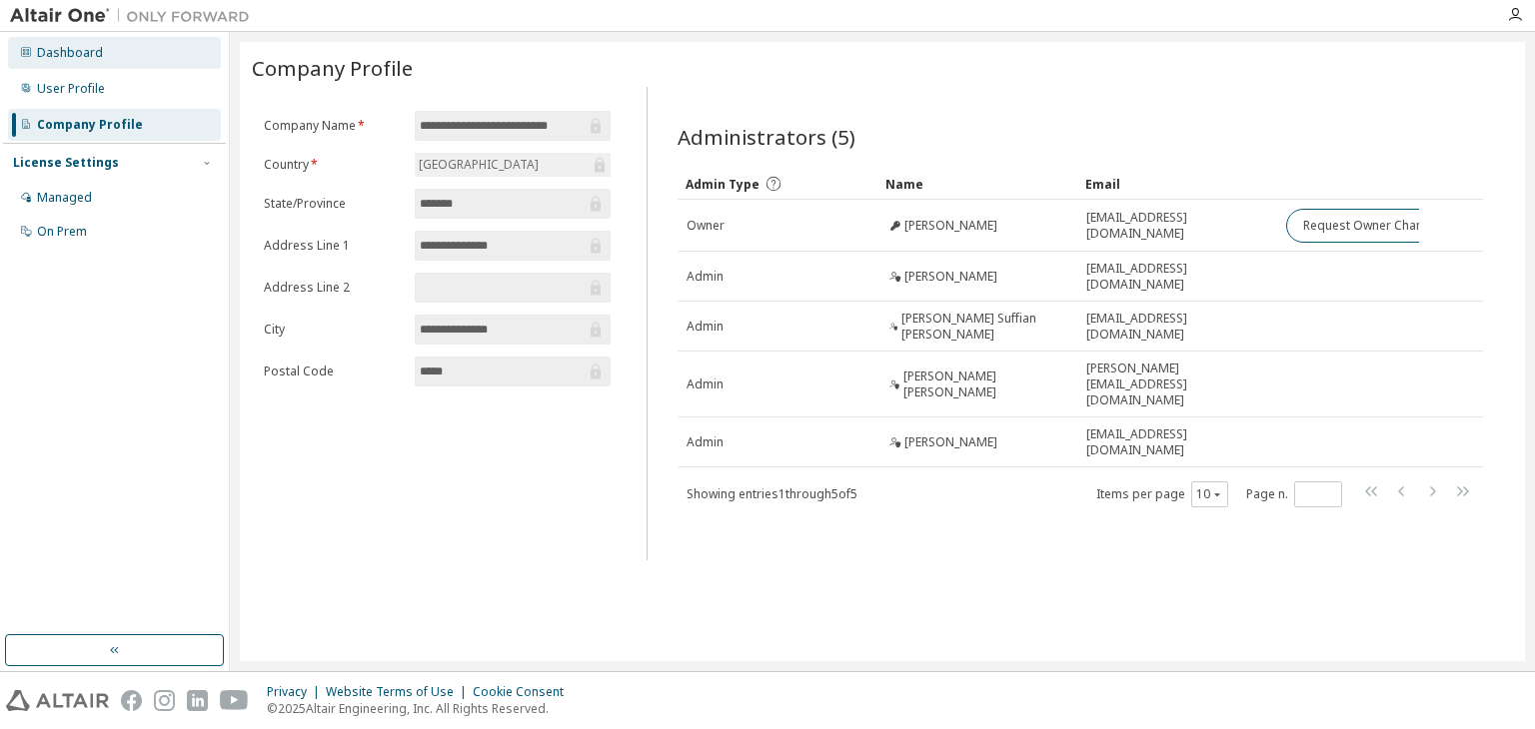
click at [102, 61] on div "Dashboard" at bounding box center [114, 53] width 213 height 32
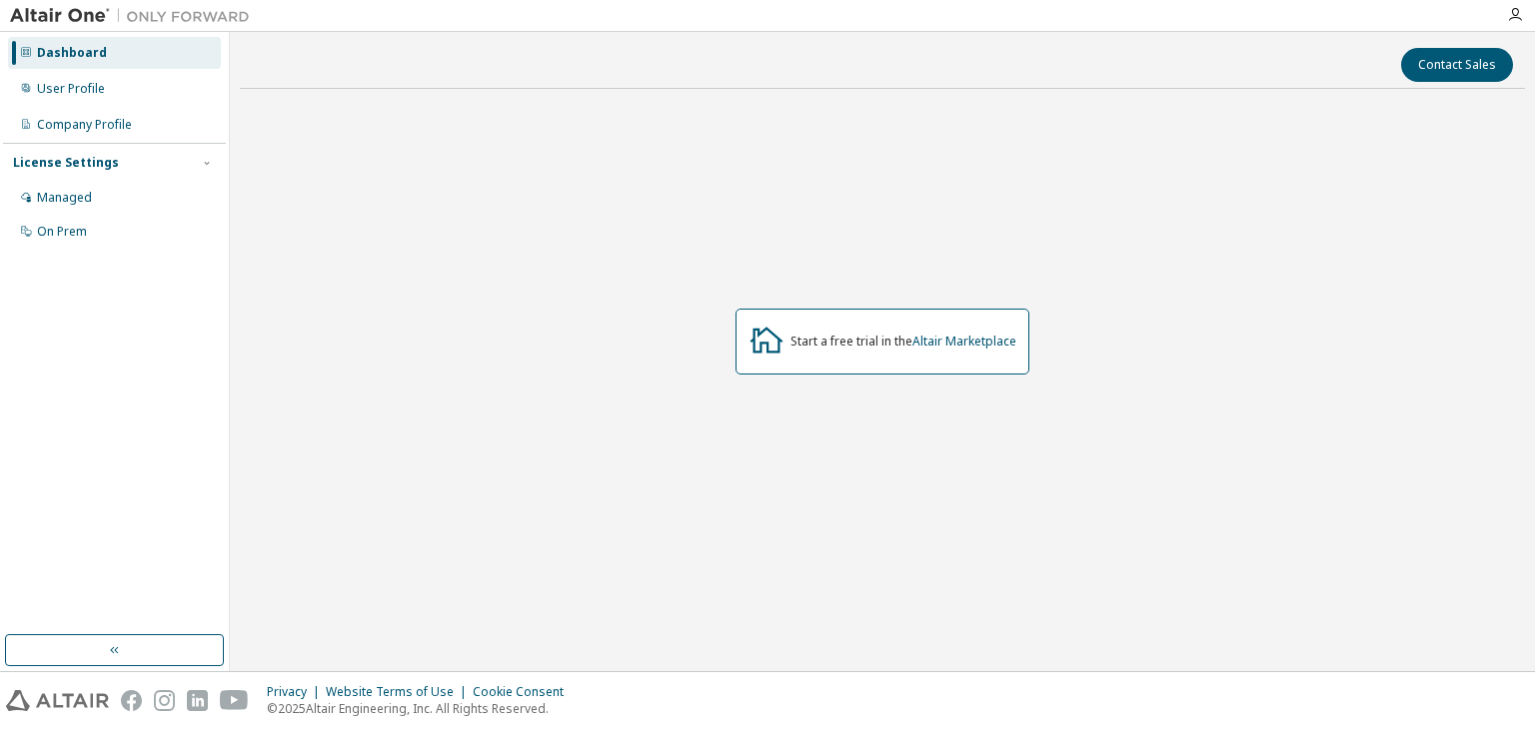
click at [112, 177] on div "License Settings Managed On Prem" at bounding box center [114, 196] width 223 height 107
click at [104, 189] on div "Managed" at bounding box center [114, 198] width 213 height 32
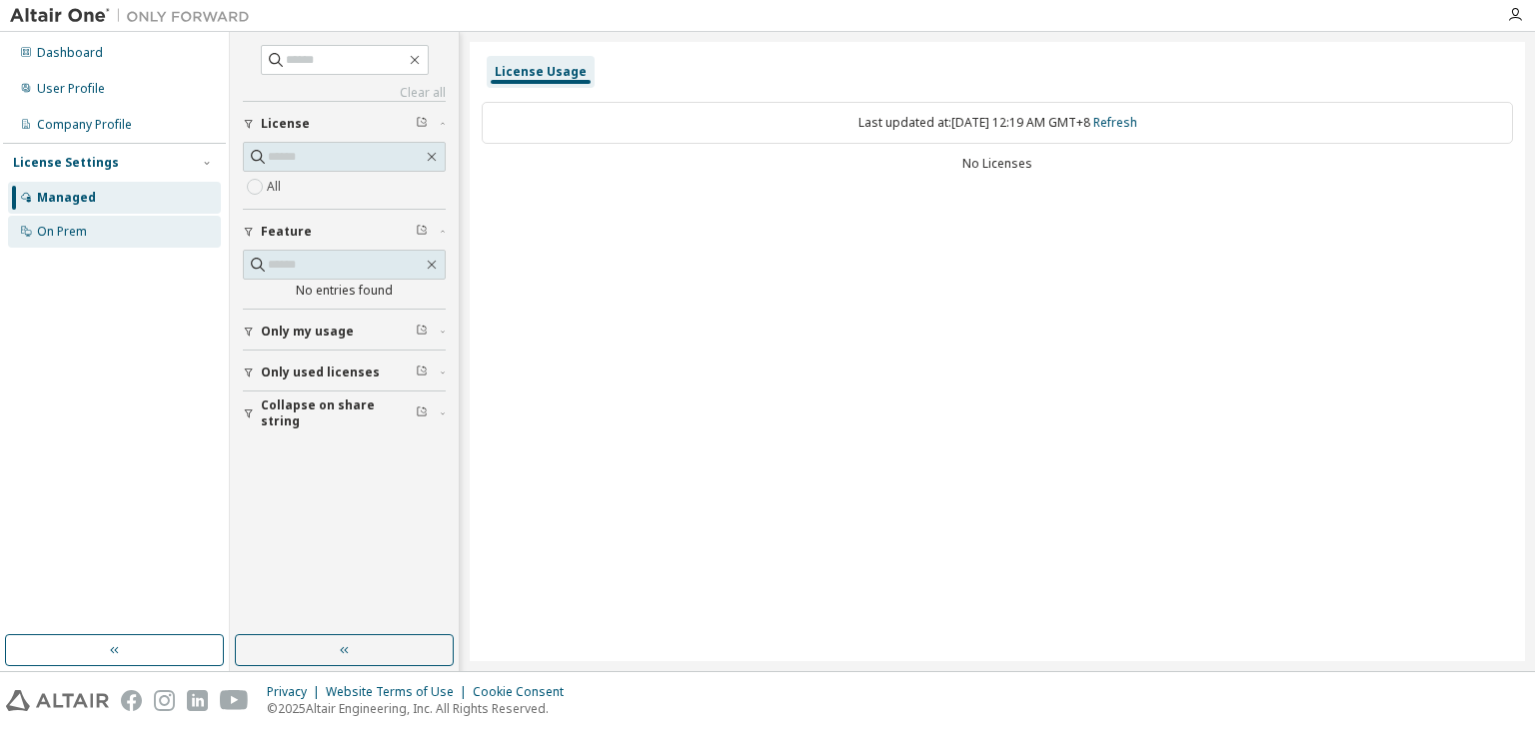
click at [144, 237] on div "On Prem" at bounding box center [114, 232] width 213 height 32
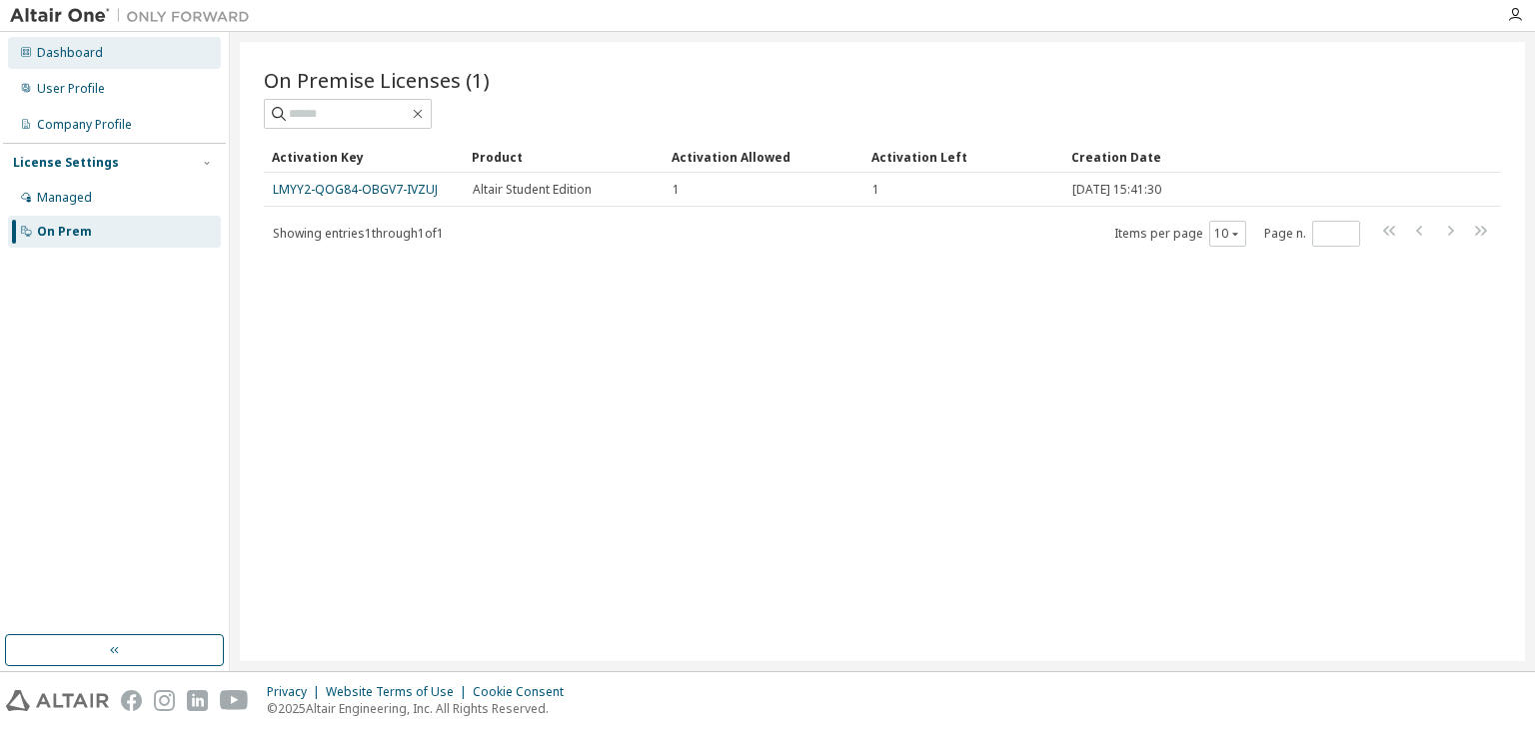
click at [168, 66] on div "Dashboard" at bounding box center [114, 53] width 213 height 32
